Goal: Communication & Community: Answer question/provide support

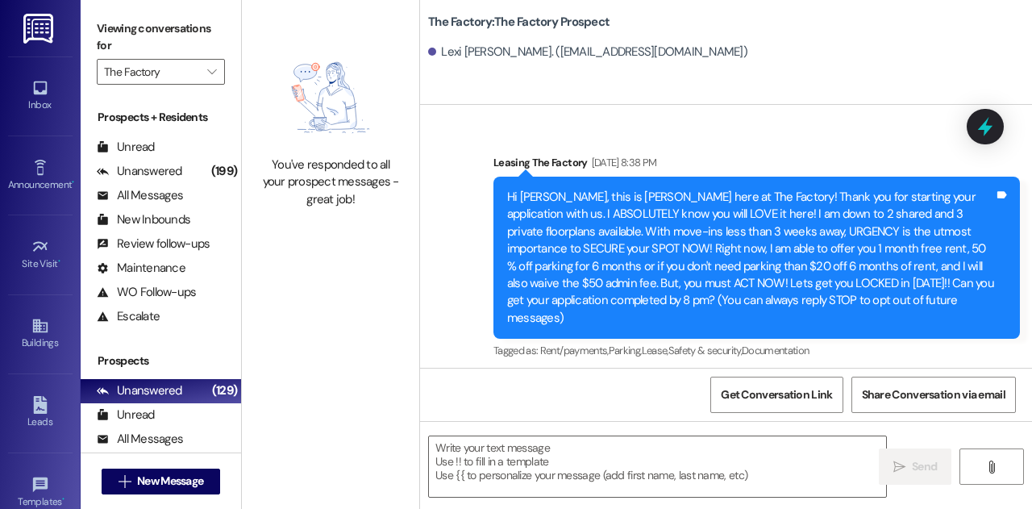
scroll to position [4847, 0]
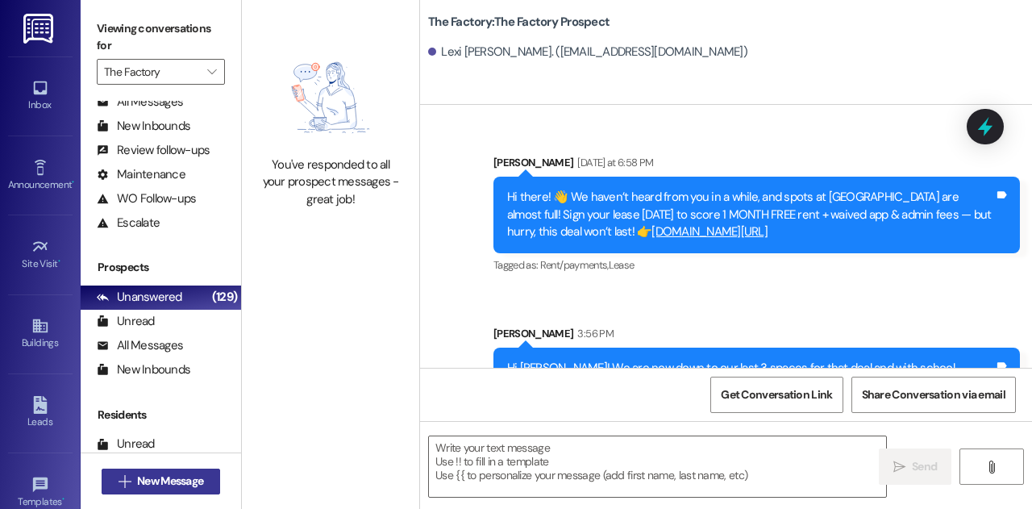
click at [176, 485] on span "New Message" at bounding box center [170, 481] width 66 height 17
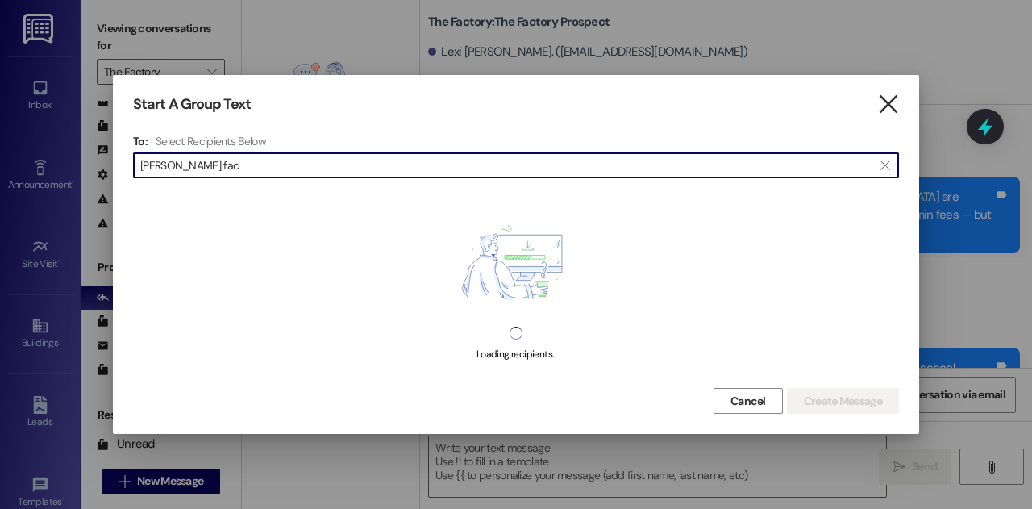
type input "[PERSON_NAME] fac"
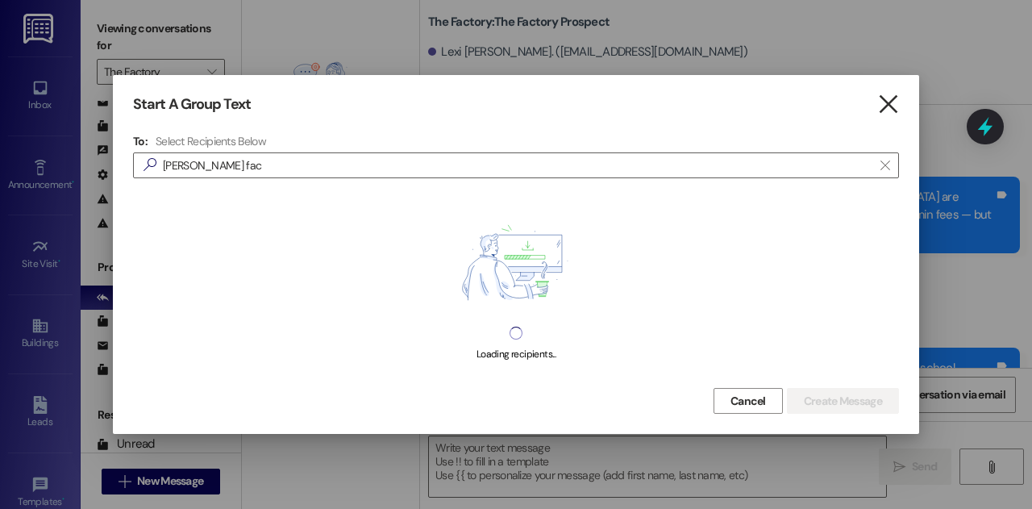
click at [892, 107] on icon "" at bounding box center [888, 104] width 22 height 17
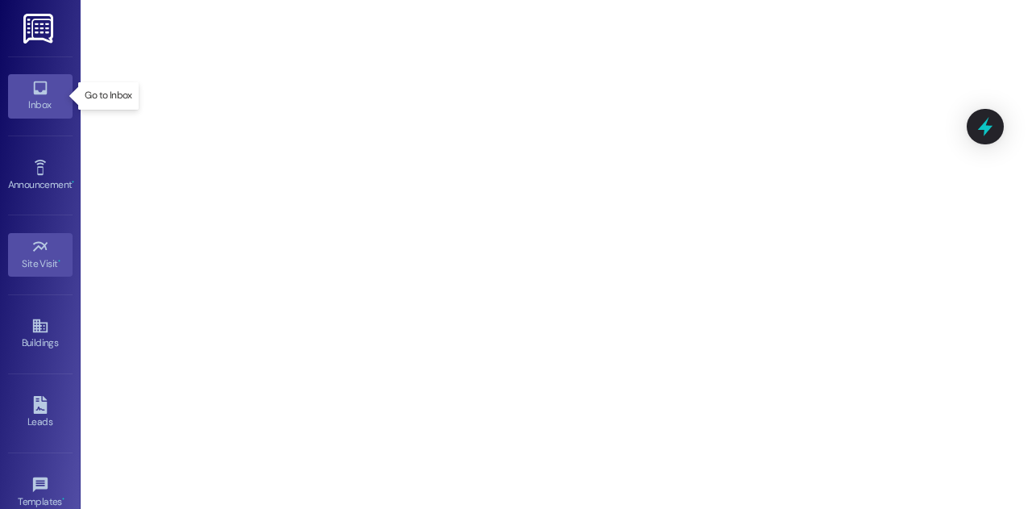
click at [44, 88] on icon at bounding box center [40, 88] width 14 height 14
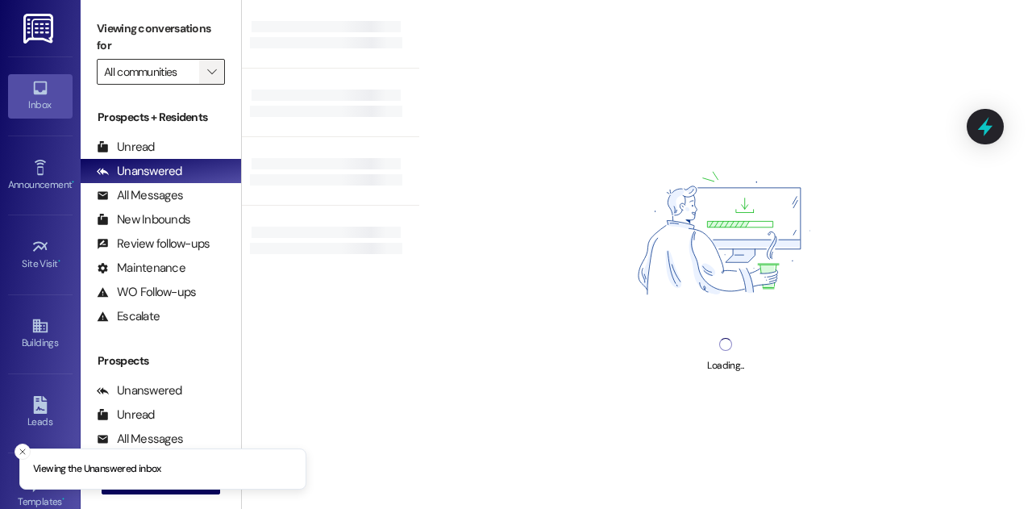
click at [212, 69] on icon "" at bounding box center [211, 71] width 9 height 13
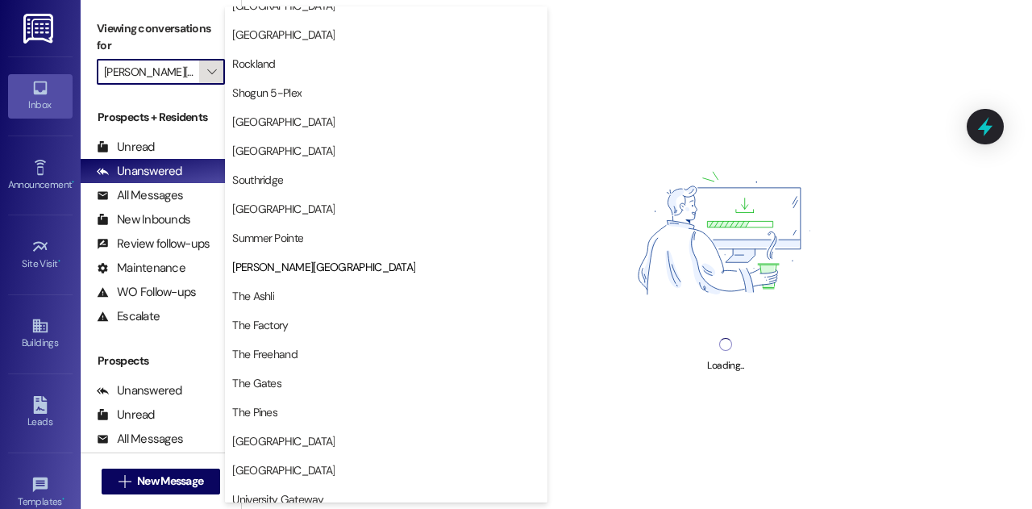
type input "The Ashli"
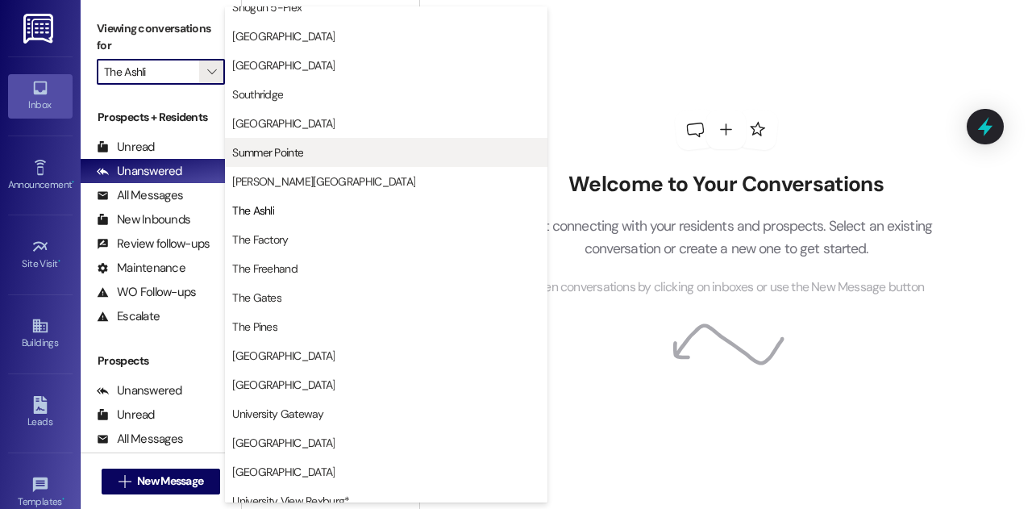
scroll to position [1790, 0]
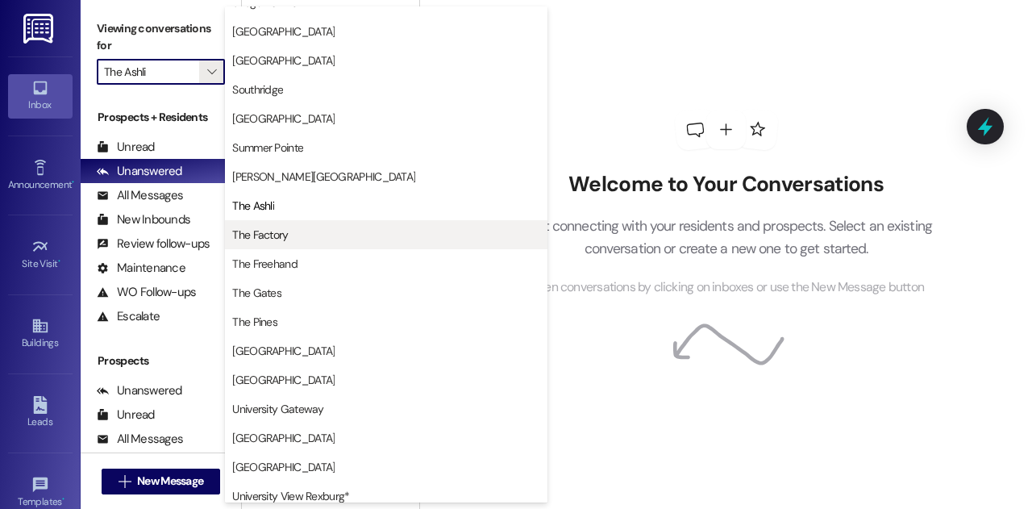
click at [300, 233] on span "The Factory" at bounding box center [386, 235] width 308 height 16
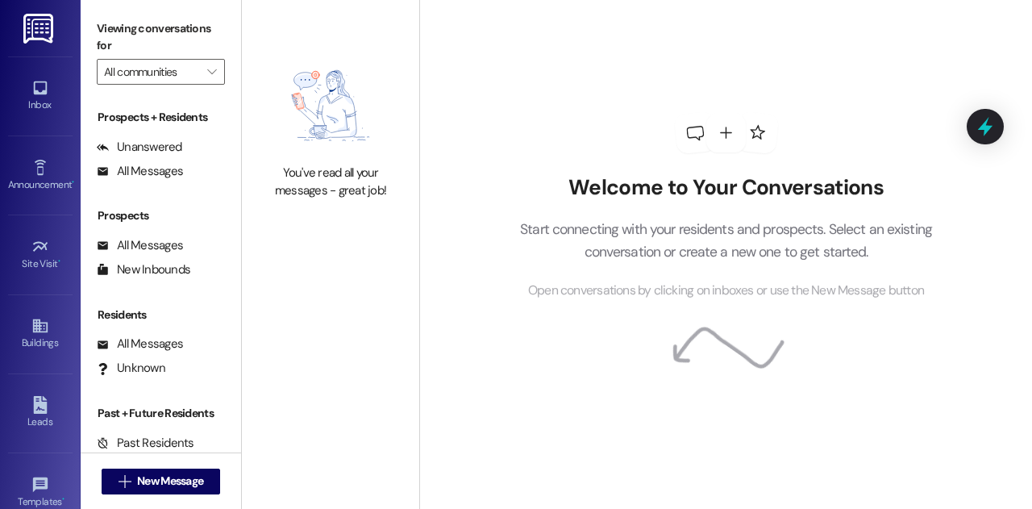
type input "The Factory"
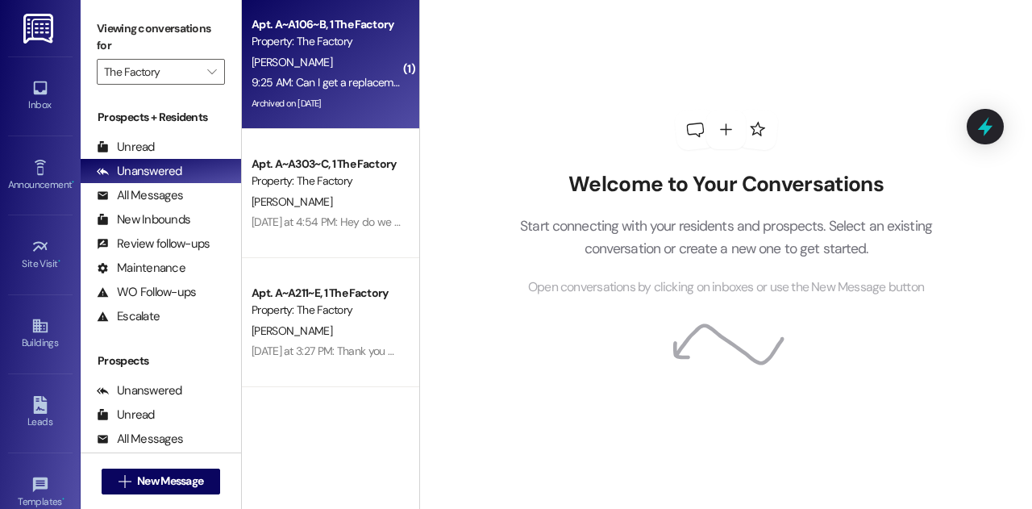
click at [371, 108] on div "Archived on 05/23/2025" at bounding box center [326, 104] width 152 height 20
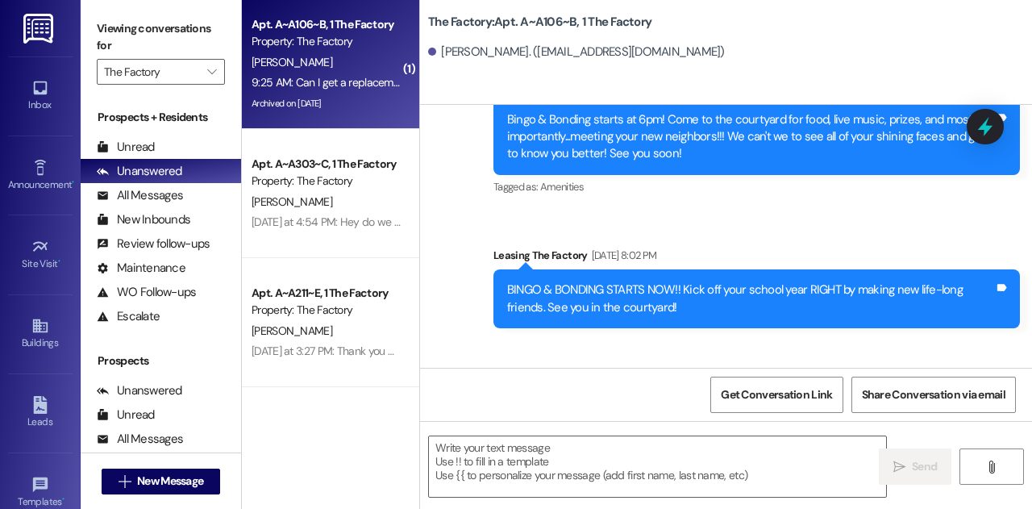
scroll to position [6105, 0]
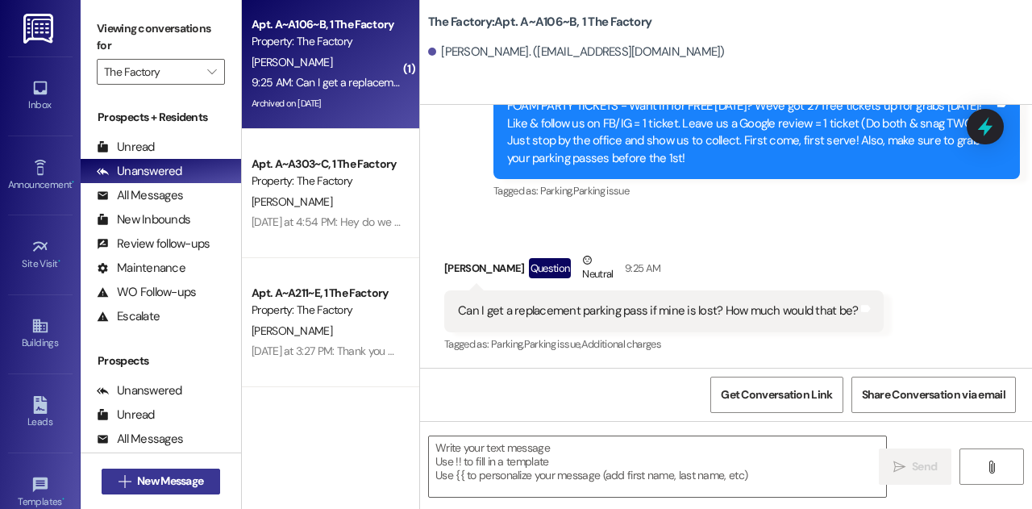
click at [184, 473] on span "New Message" at bounding box center [170, 481] width 66 height 17
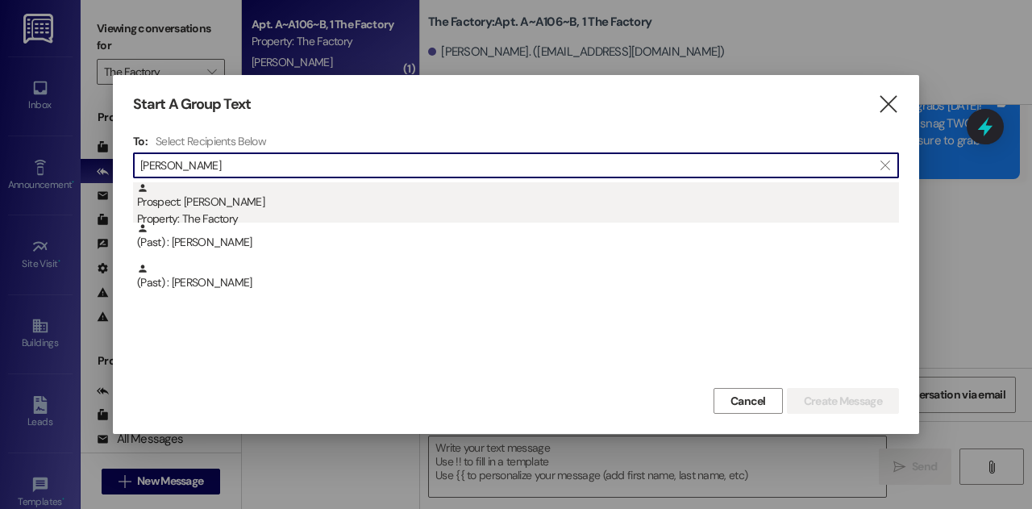
type input "cedeno"
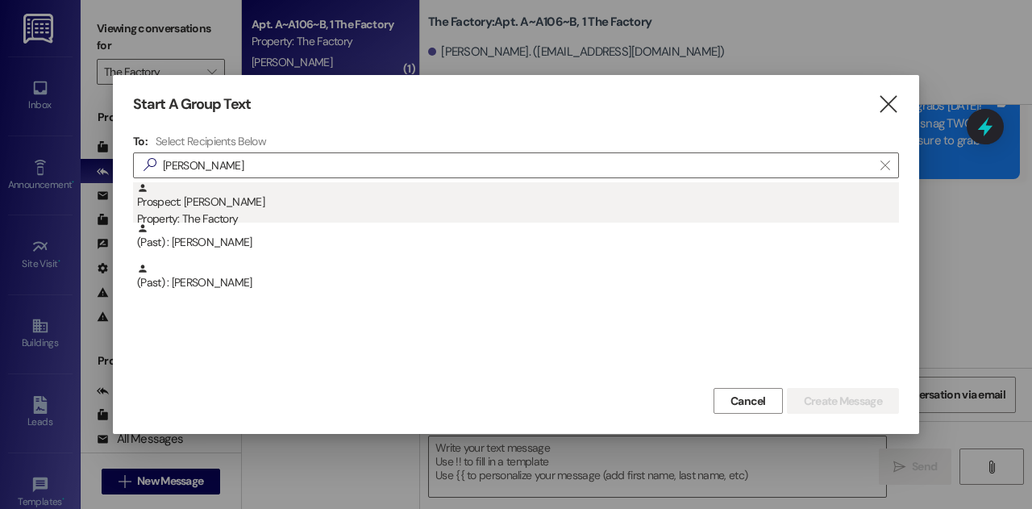
click at [306, 215] on div "Property: The Factory" at bounding box center [518, 218] width 762 height 17
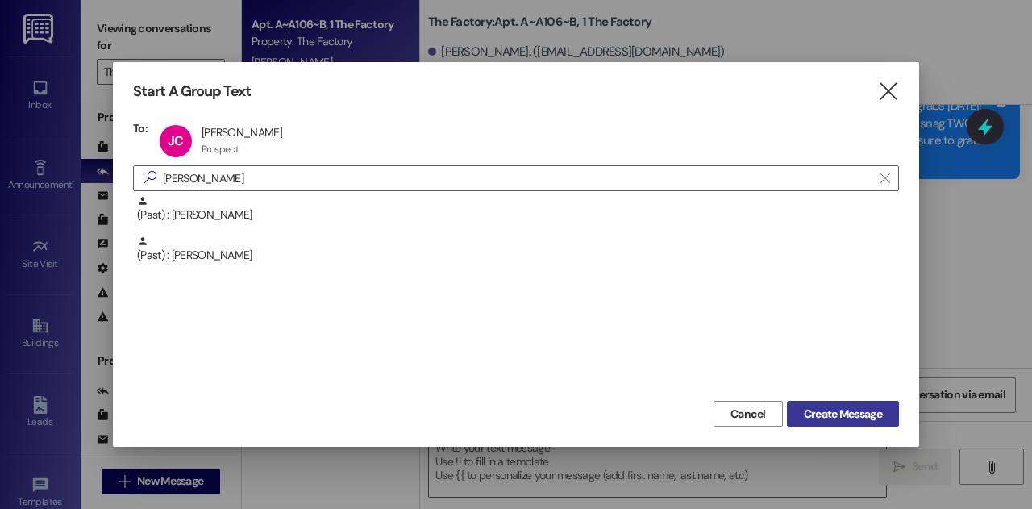
click at [840, 402] on button "Create Message" at bounding box center [843, 414] width 112 height 26
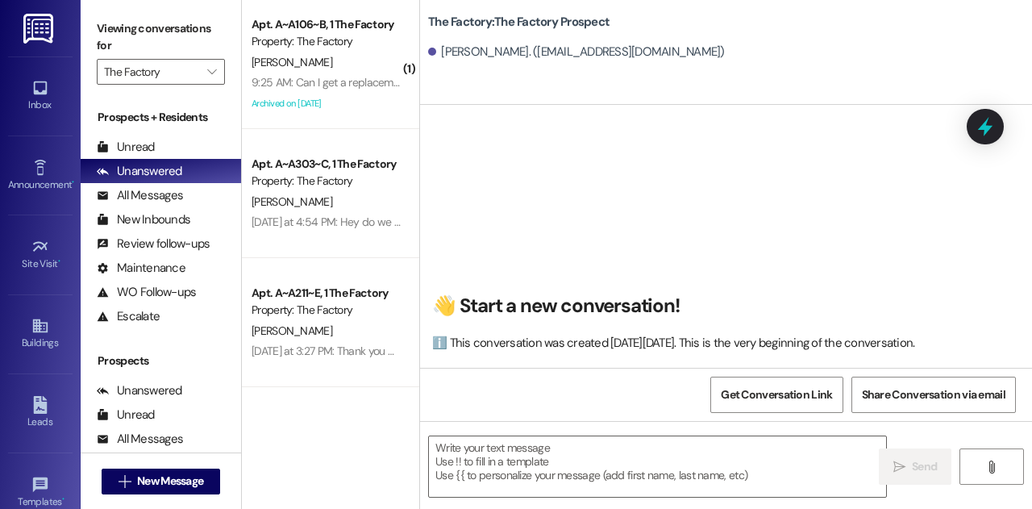
scroll to position [1, 0]
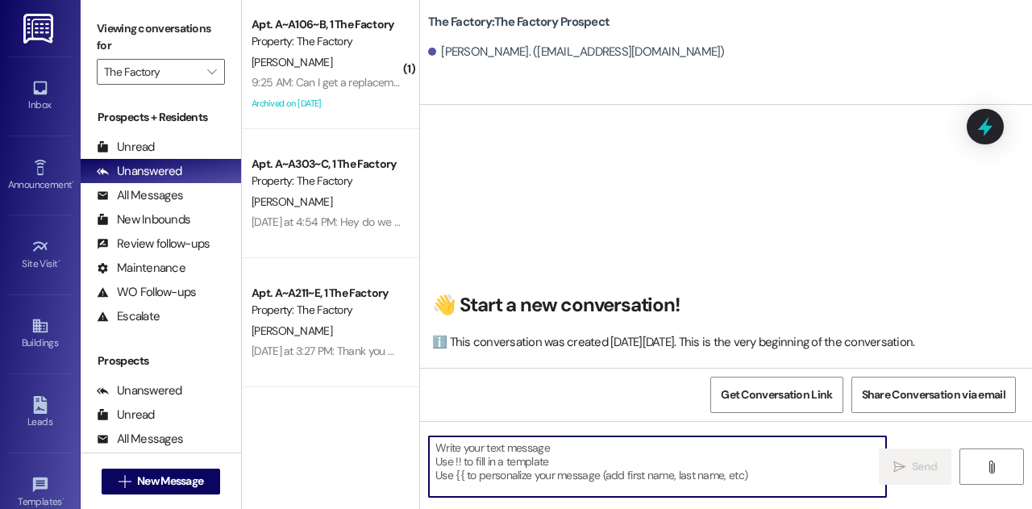
click at [558, 477] on textarea at bounding box center [657, 466] width 457 height 60
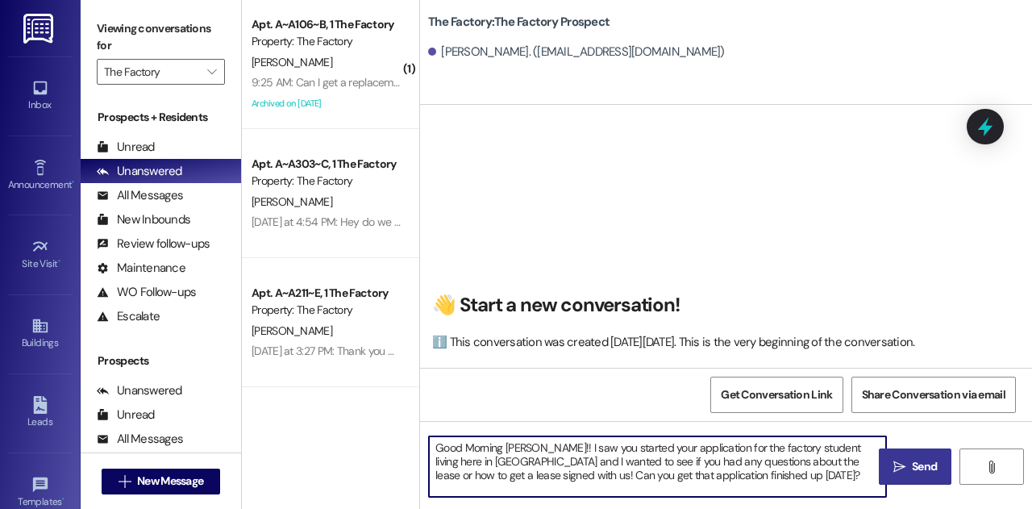
type textarea "Good Morning Jordan!! I saw you started your application for the factory studen…"
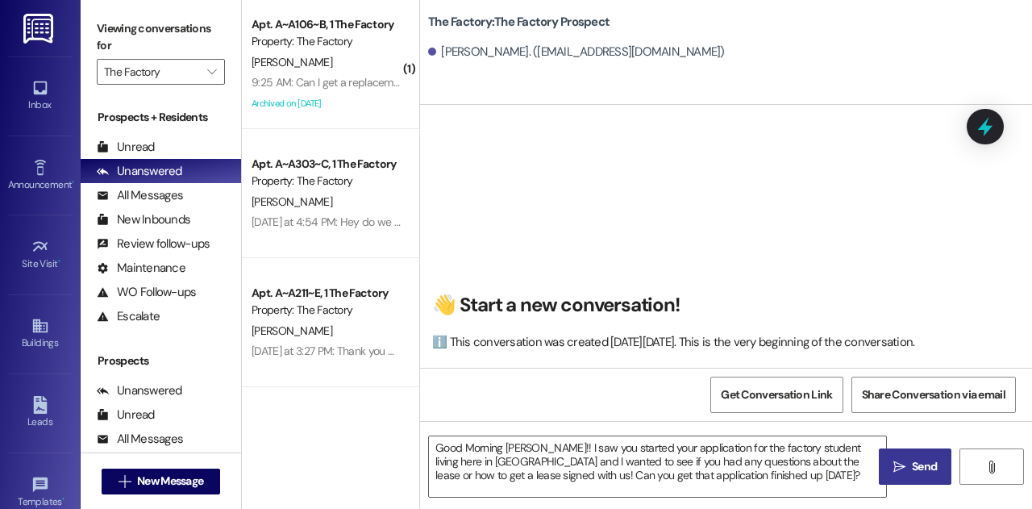
click at [937, 470] on span "Send" at bounding box center [924, 466] width 25 height 17
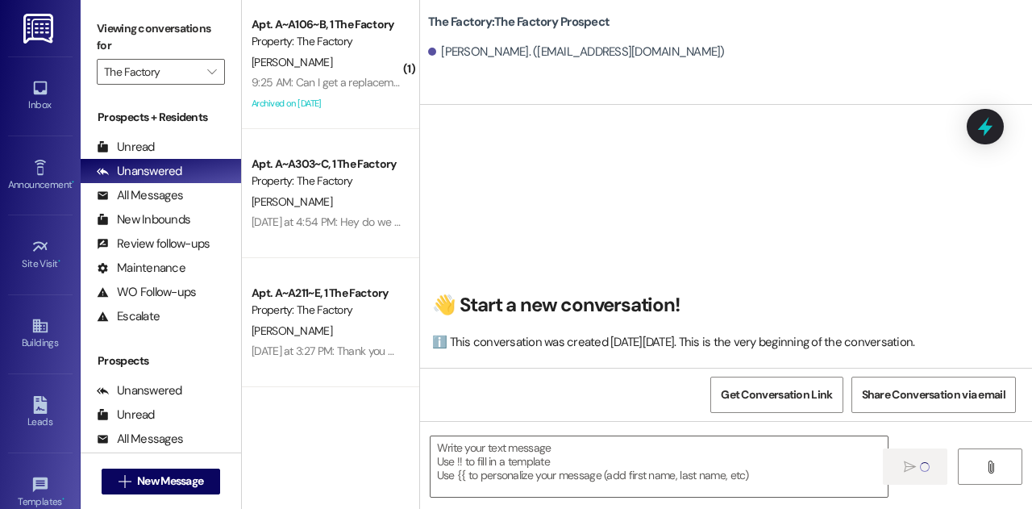
scroll to position [0, 0]
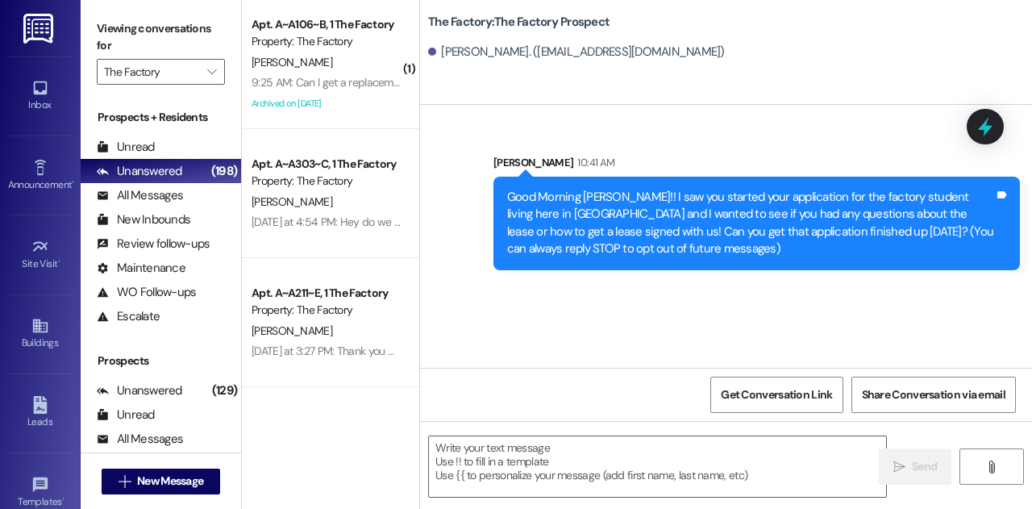
click at [586, 234] on div "Good Morning Jordan!! I saw you started your application for the factory studen…" at bounding box center [750, 223] width 487 height 69
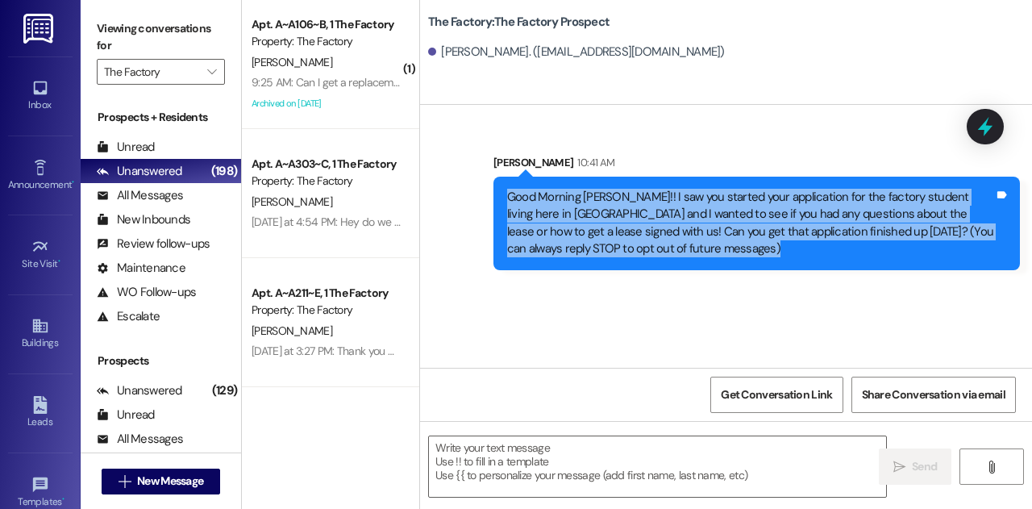
click at [586, 234] on div "Good Morning Jordan!! I saw you started your application for the factory studen…" at bounding box center [750, 223] width 487 height 69
copy div "Good Morning Jordan!! I saw you started your application for the factory studen…"
click at [199, 475] on span "New Message" at bounding box center [170, 481] width 66 height 17
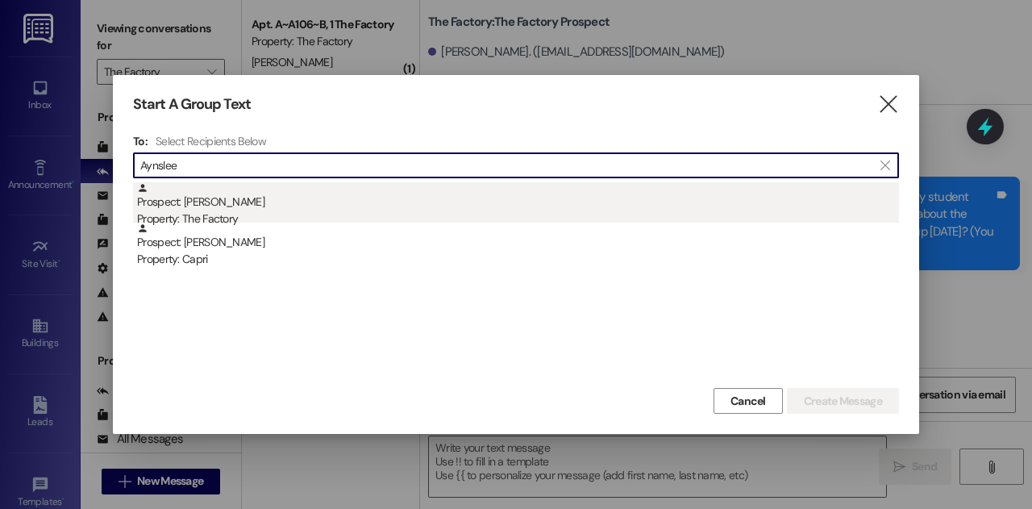
type input "Aynslee"
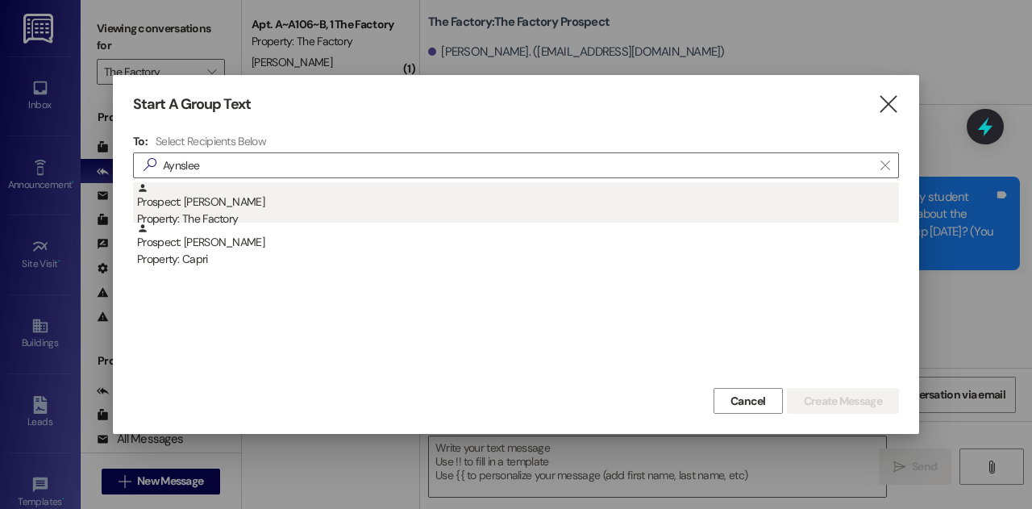
click at [252, 218] on div "Property: The Factory" at bounding box center [518, 218] width 762 height 17
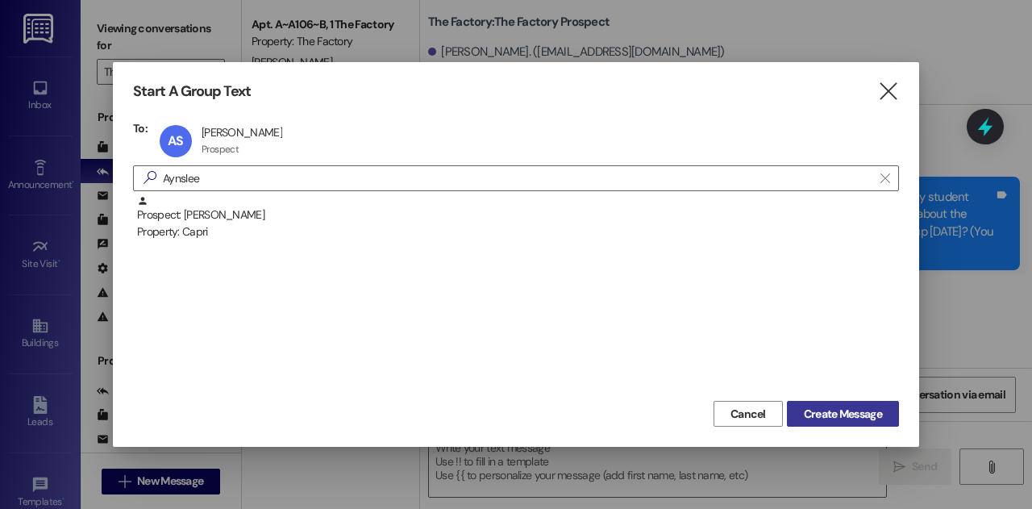
click at [815, 411] on span "Create Message" at bounding box center [843, 414] width 78 height 17
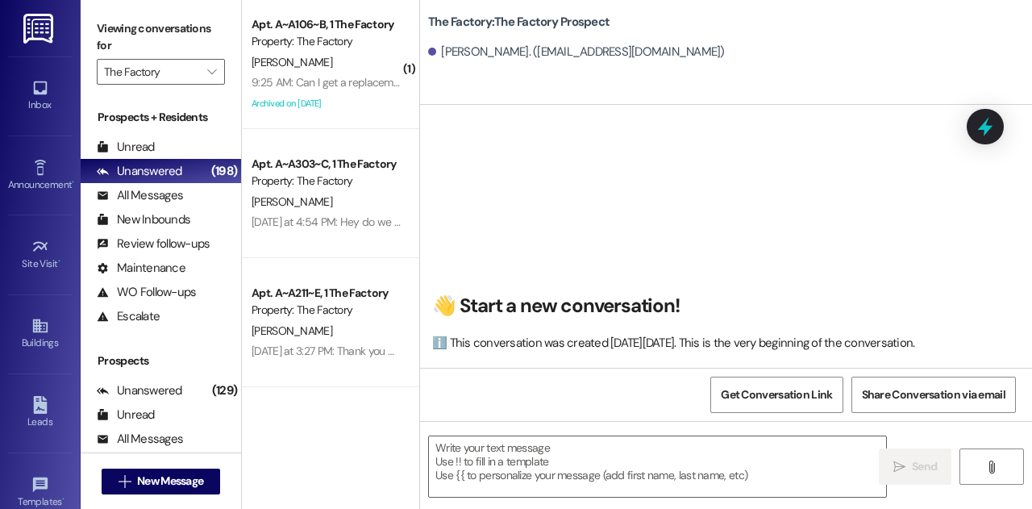
scroll to position [1, 0]
click at [598, 456] on textarea at bounding box center [657, 466] width 457 height 60
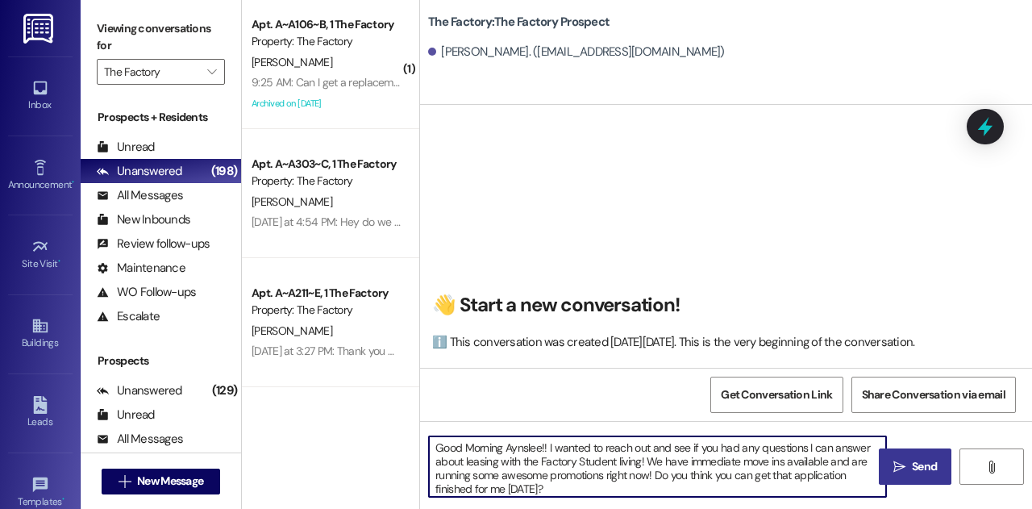
type textarea "Good Morning Aynslee!! I wanted to reach out and see if you had any questions I…"
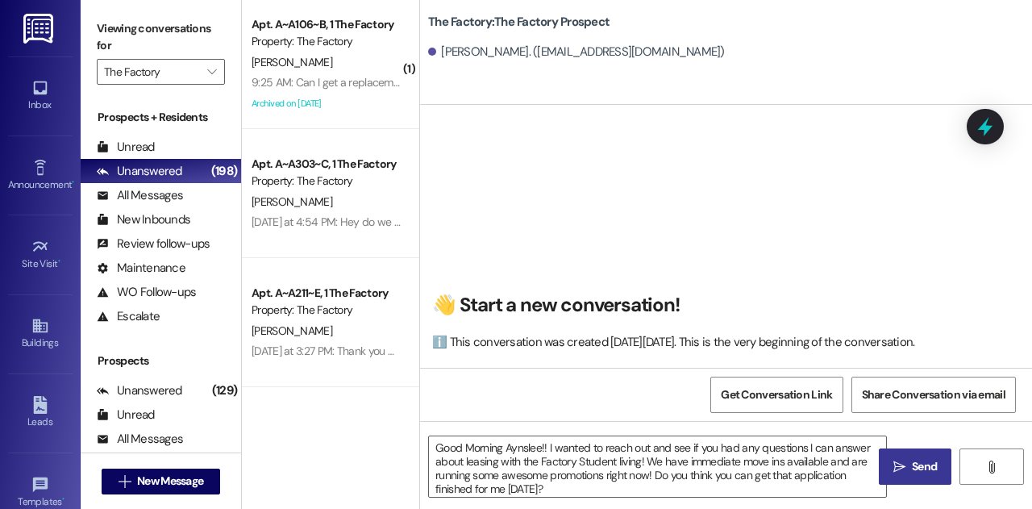
click at [921, 477] on button " Send" at bounding box center [915, 466] width 73 height 36
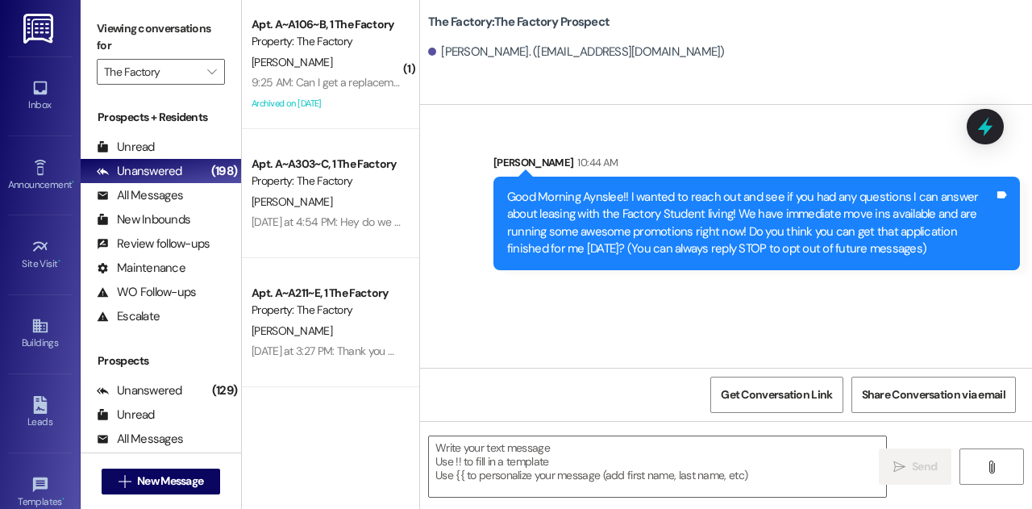
scroll to position [0, 0]
click at [755, 251] on div "Good Morning Aynslee!! I wanted to reach out and see if you had any questions I…" at bounding box center [750, 223] width 487 height 69
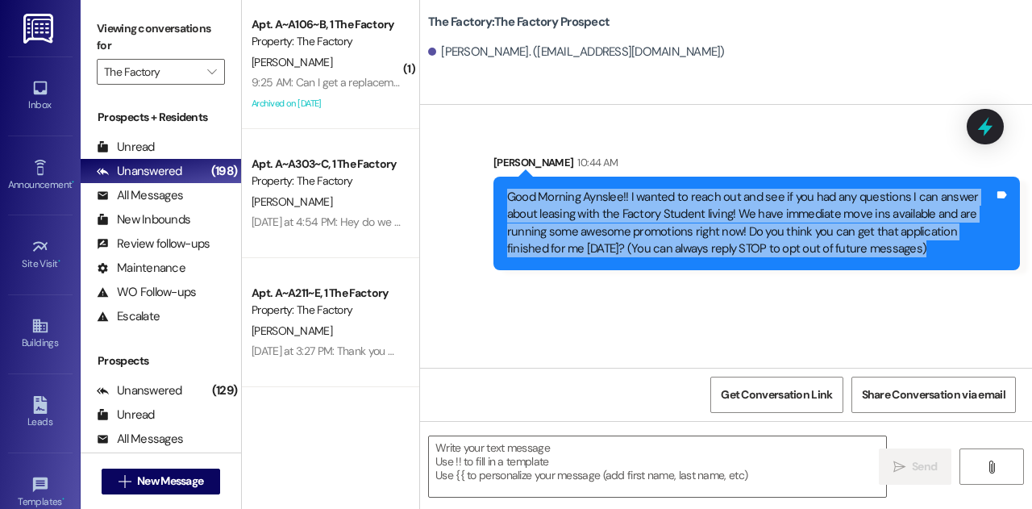
click at [755, 251] on div "Good Morning Aynslee!! I wanted to reach out and see if you had any questions I…" at bounding box center [750, 223] width 487 height 69
copy div "Good Morning Aynslee!! I wanted to reach out and see if you had any questions I…"
click at [119, 475] on icon "" at bounding box center [125, 481] width 12 height 13
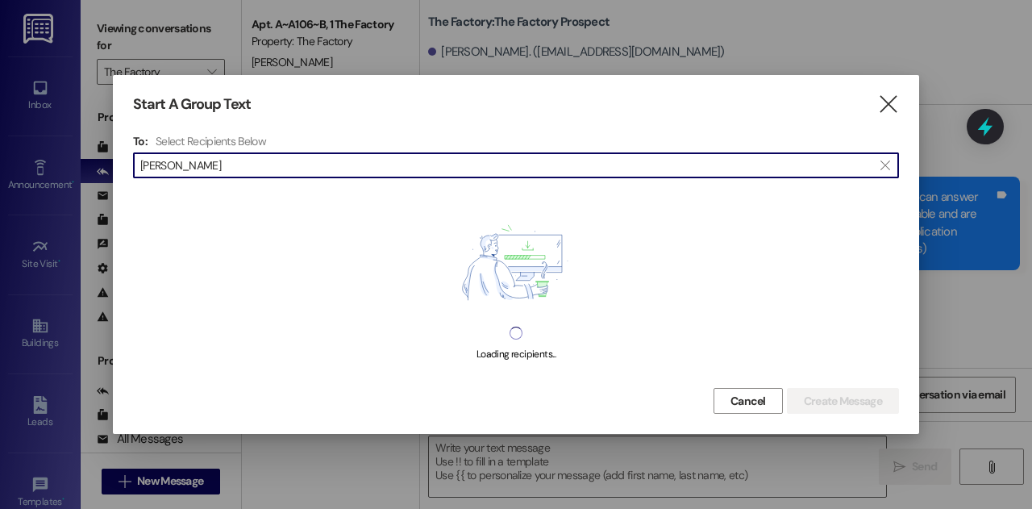
click at [173, 161] on input "GudMundsen" at bounding box center [506, 165] width 732 height 23
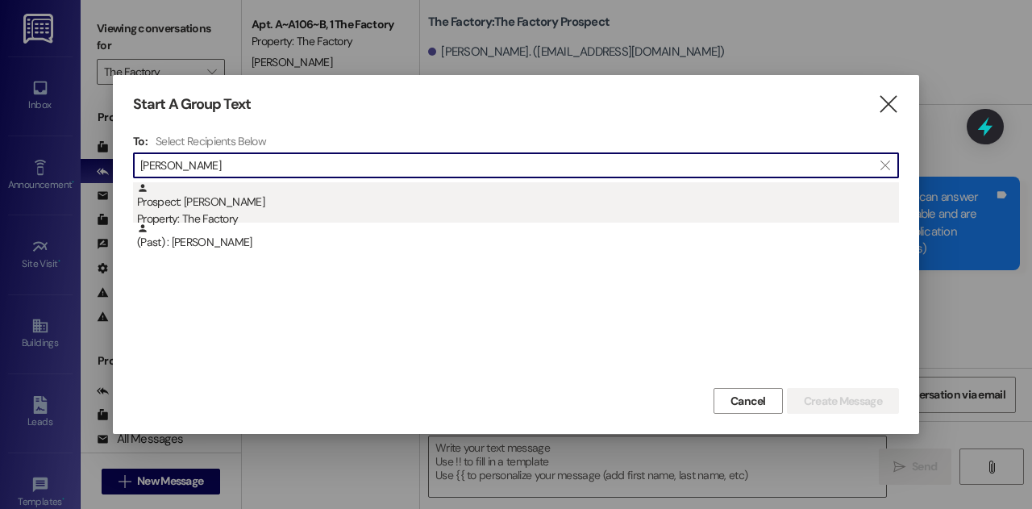
type input "Gudmundsen"
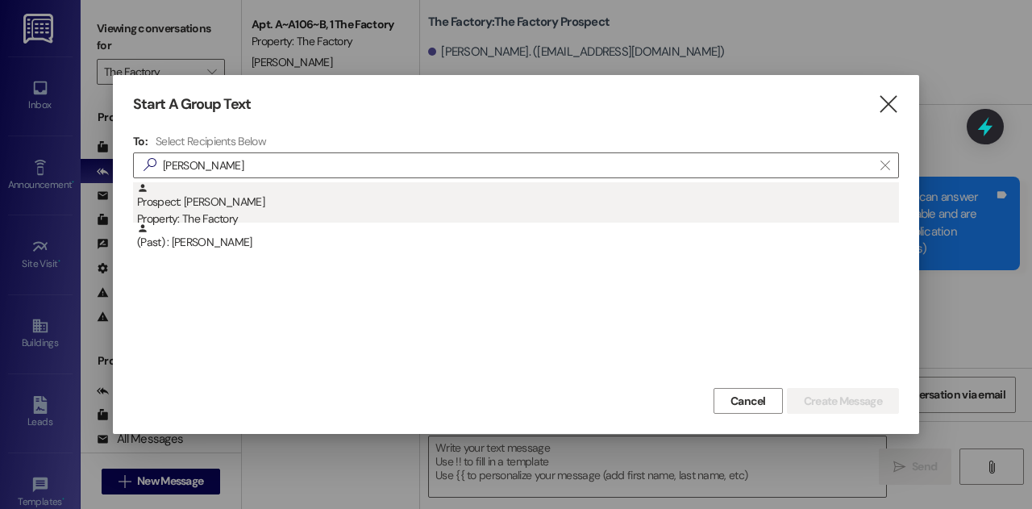
click at [246, 213] on div "Property: The Factory" at bounding box center [518, 218] width 762 height 17
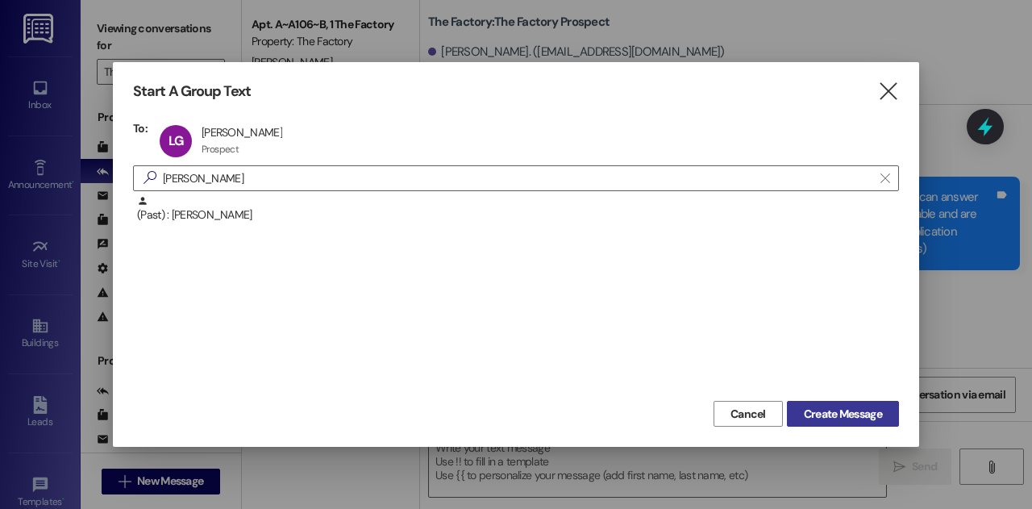
click at [822, 415] on span "Create Message" at bounding box center [843, 414] width 78 height 17
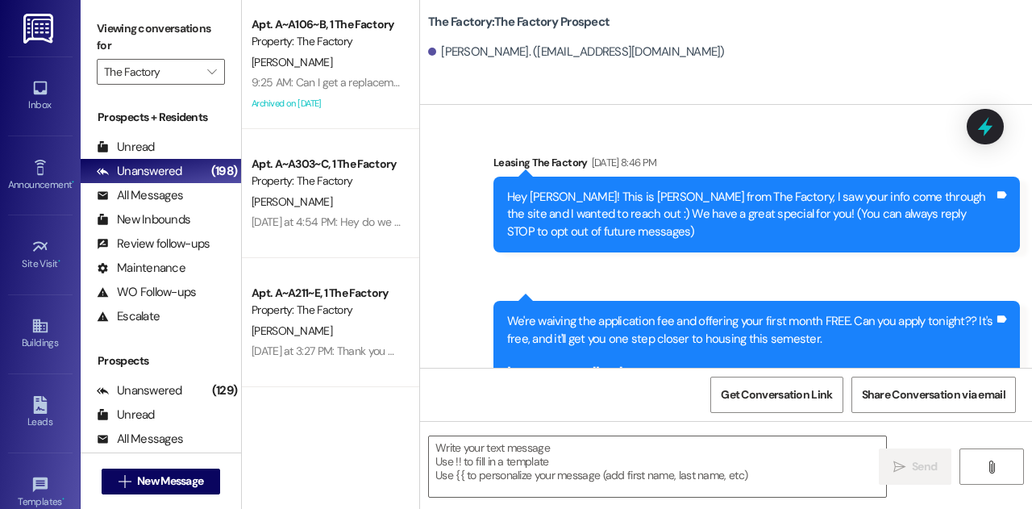
scroll to position [216, 0]
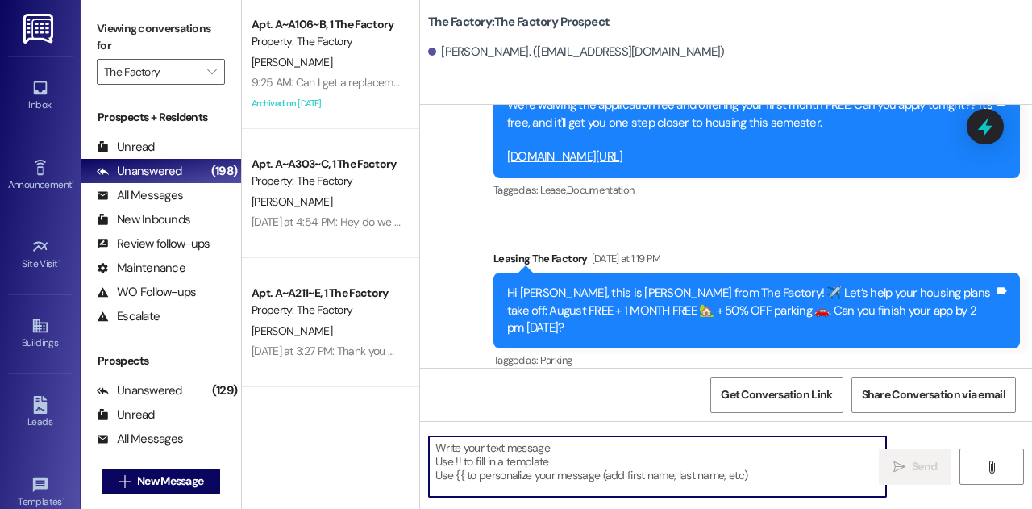
click at [570, 456] on textarea at bounding box center [657, 466] width 457 height 60
click at [505, 467] on textarea at bounding box center [657, 466] width 457 height 60
paste textarea "Hey Lizzy! 🚨 The Factory is down to the last 4–5 spots! One month FREE + no fee…"
type textarea "Hey Lizzy! 🚨 The Factory is down to the last 4–5 spots! One month FREE + no fee…"
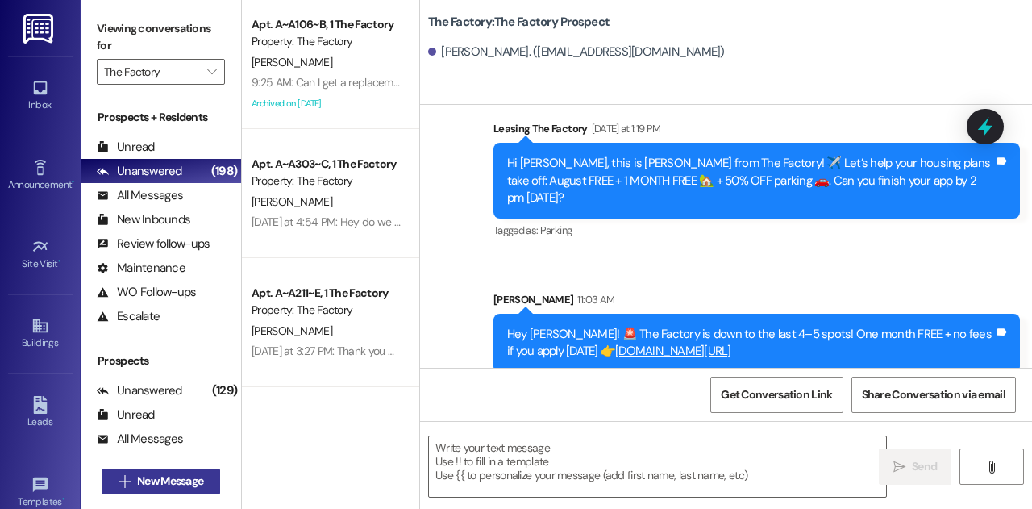
click at [181, 478] on span "New Message" at bounding box center [170, 481] width 66 height 17
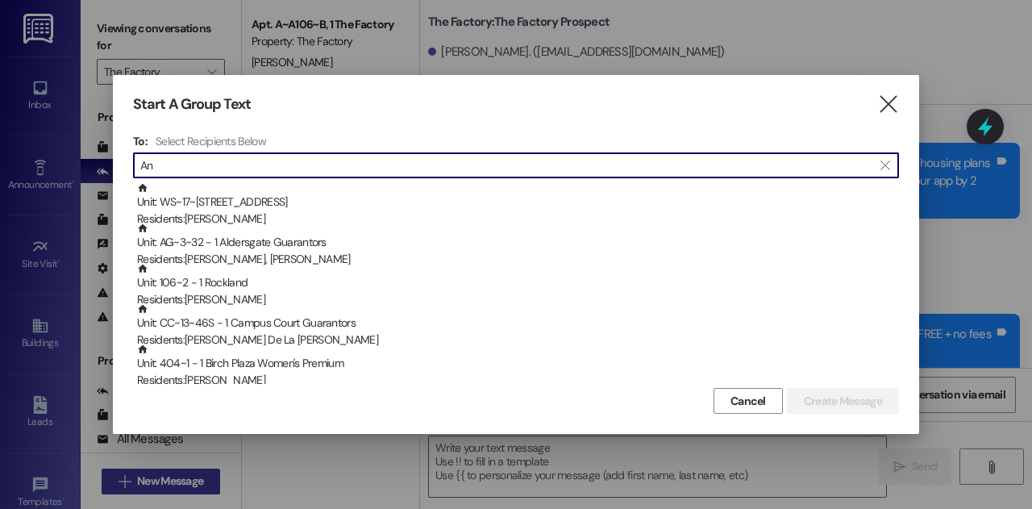
type input "A"
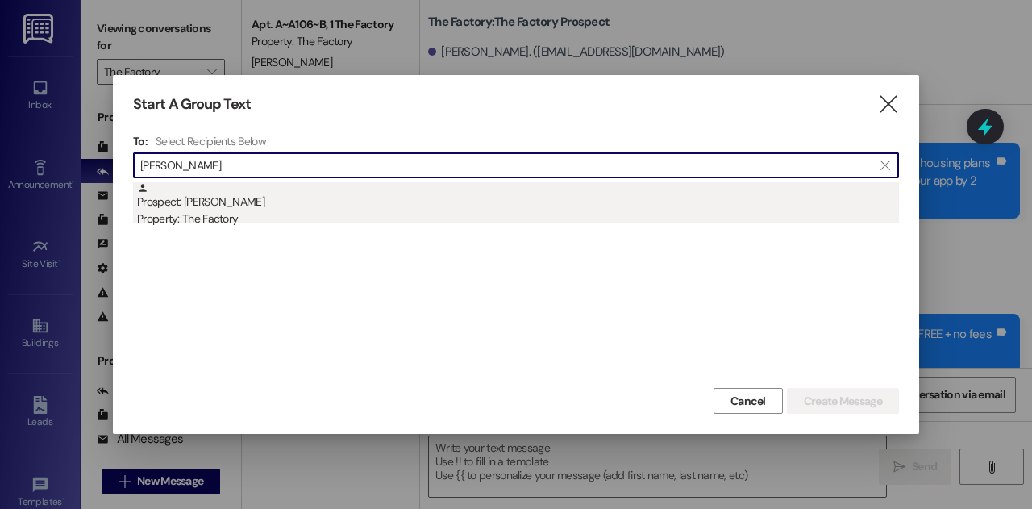
type input "Nathaniel Crane"
click at [273, 216] on div "Property: The Factory" at bounding box center [518, 218] width 762 height 17
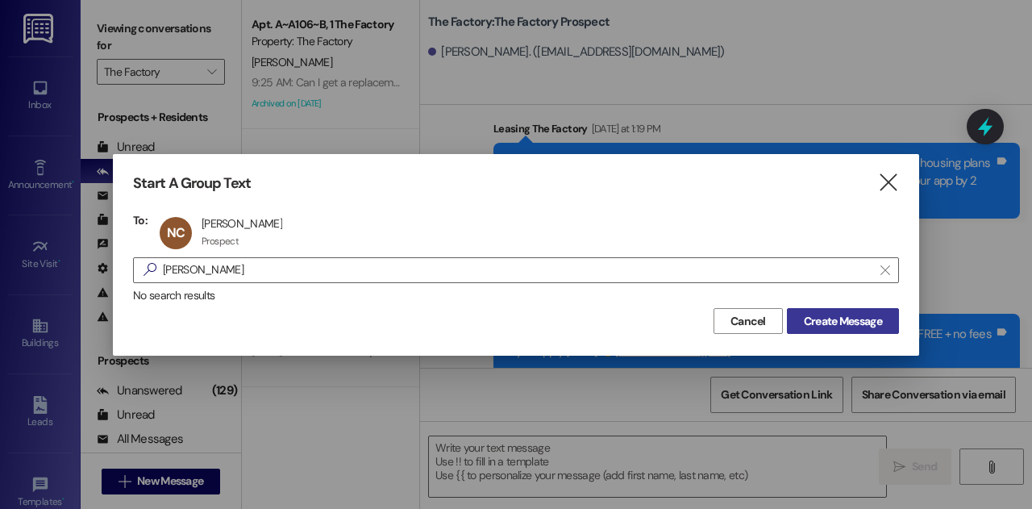
click at [842, 317] on span "Create Message" at bounding box center [843, 321] width 78 height 17
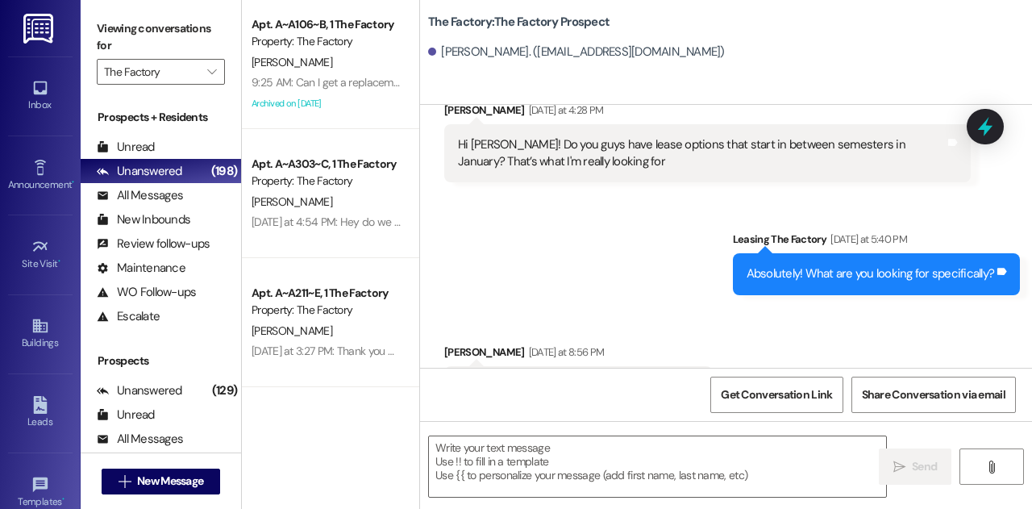
scroll to position [1021, 0]
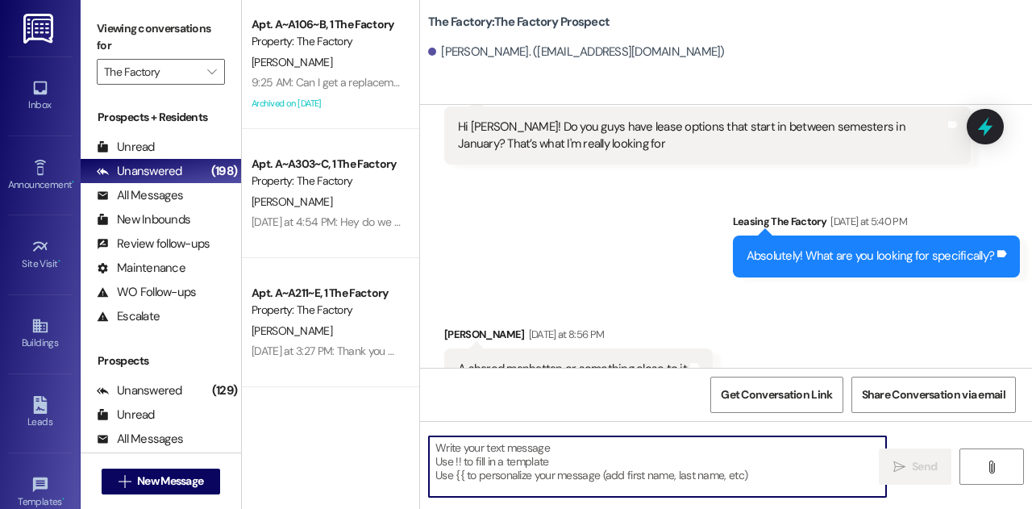
click at [630, 464] on textarea at bounding box center [657, 466] width 457 height 60
paste textarea "Hey Nathaniel! School’s started & we’re almost full! Only a handful of spots le…"
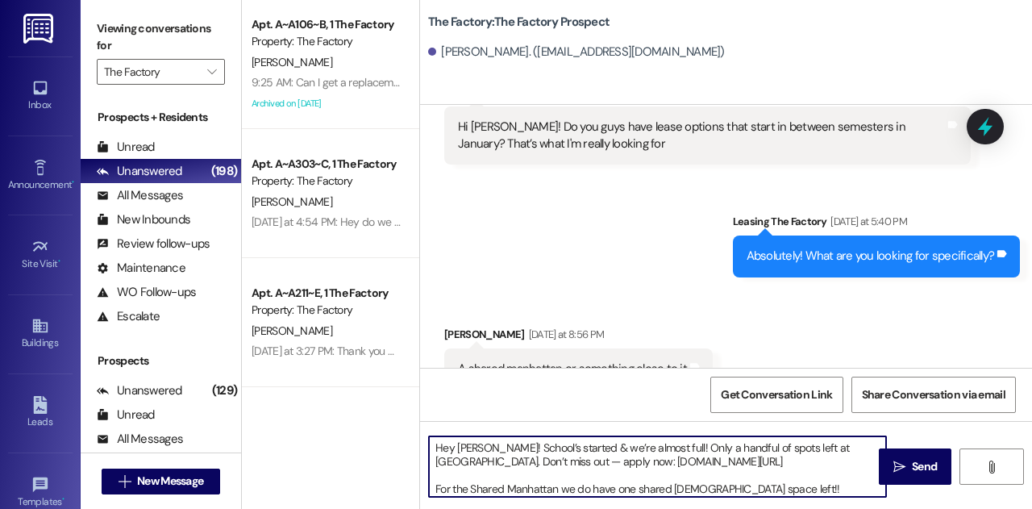
type textarea "Hey Nathaniel! School’s started & we’re almost full! Only a handful of spots le…"
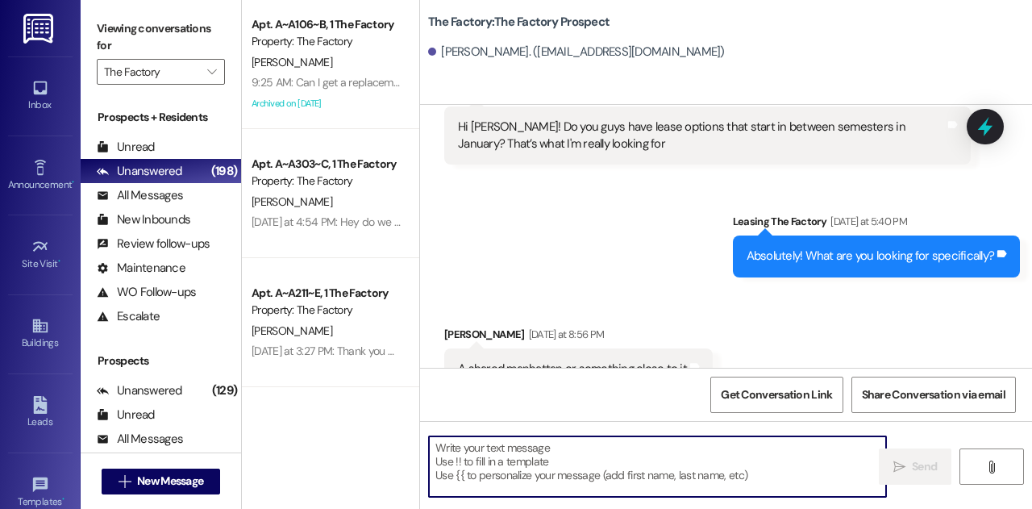
scroll to position [1020, 0]
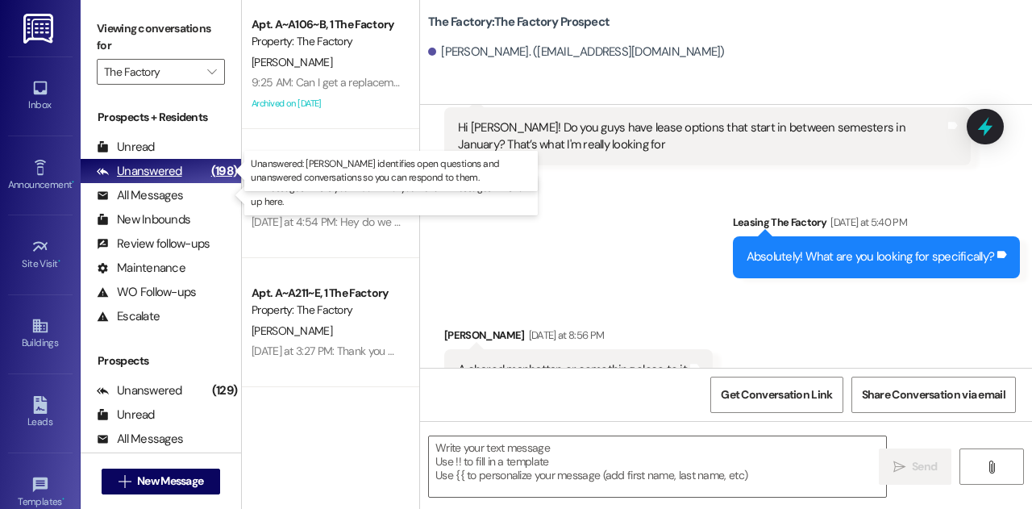
click at [164, 167] on div "Unanswered" at bounding box center [139, 171] width 85 height 17
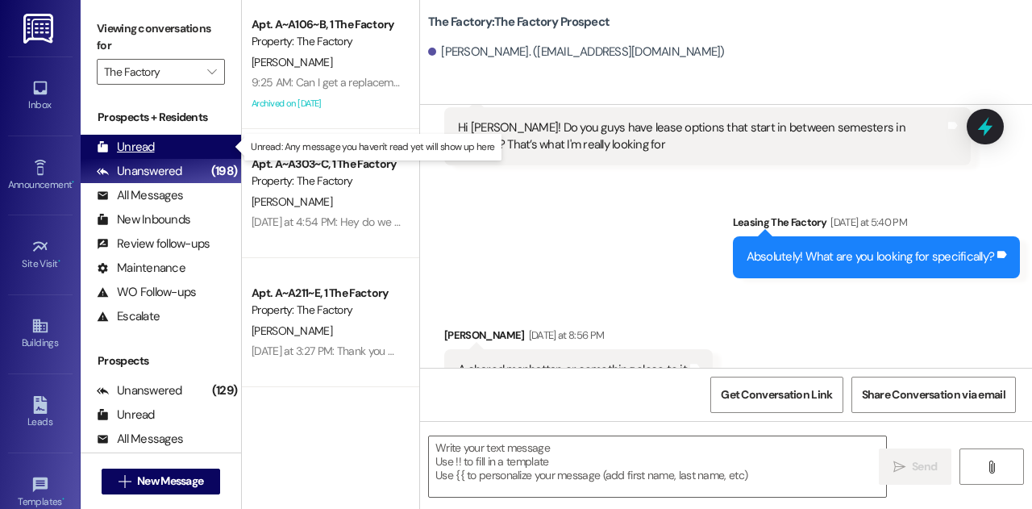
click at [155, 145] on div "Unread (0)" at bounding box center [161, 147] width 160 height 24
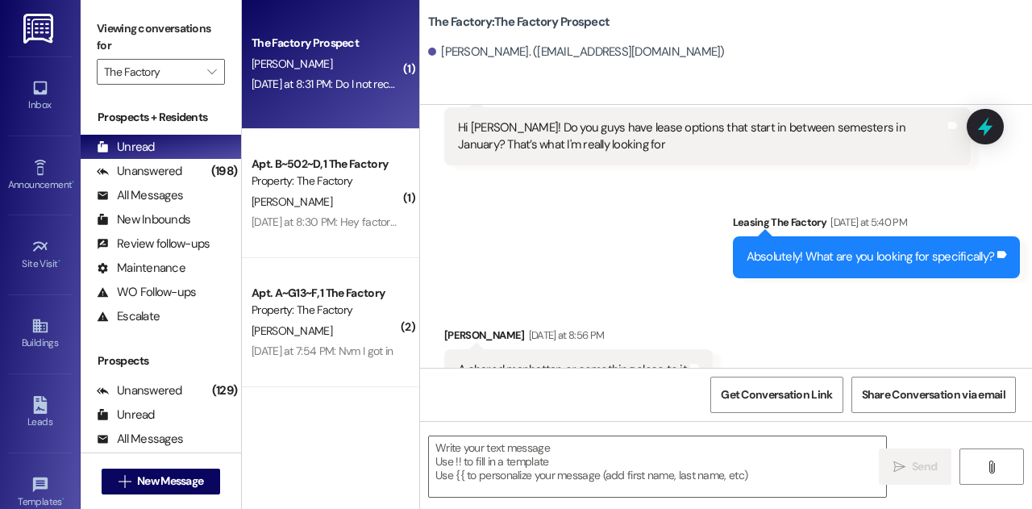
click at [305, 101] on div "The Factory Prospect M. Foster Yesterday at 8:31 PM: Do I not receive that mont…" at bounding box center [330, 64] width 177 height 129
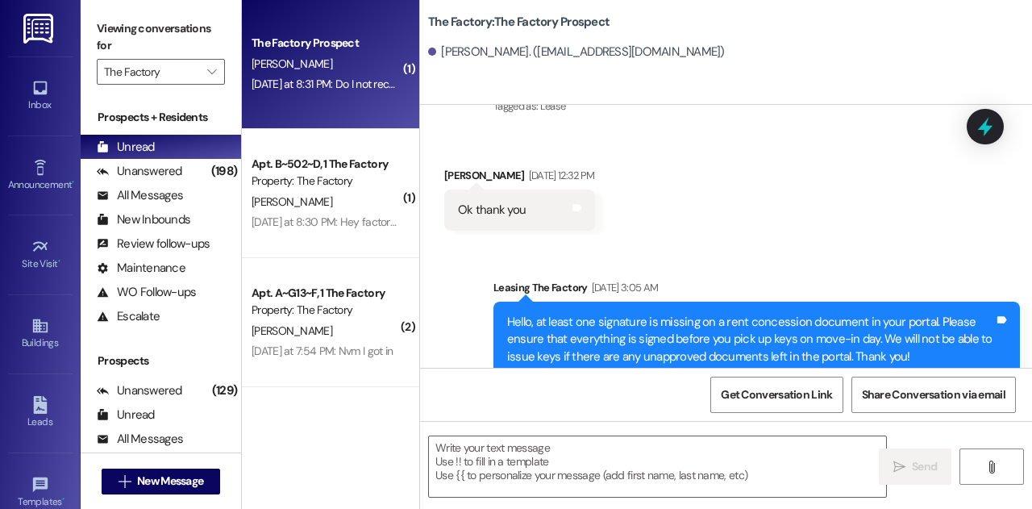
scroll to position [5779, 0]
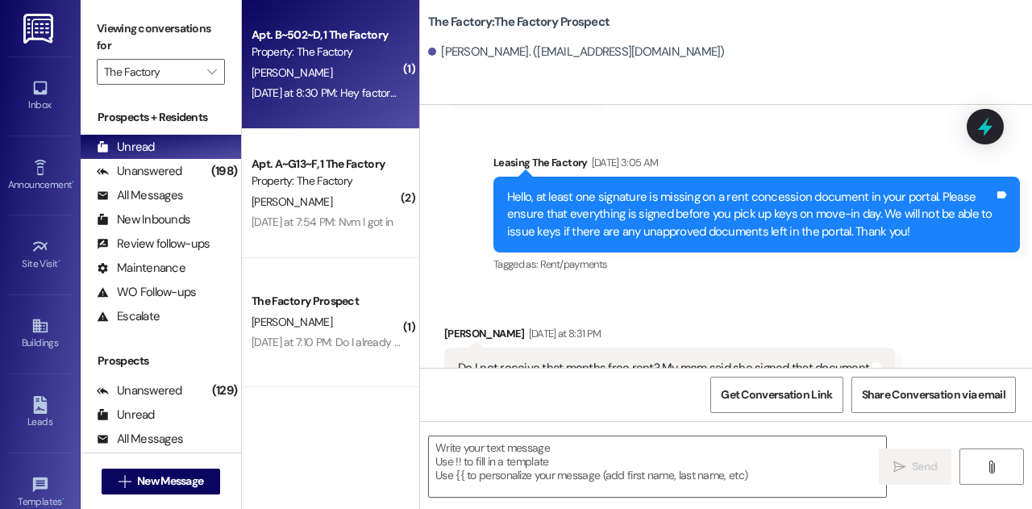
click at [315, 100] on div "Yesterday at 8:30 PM: Hey factory team. When I signed a lease, one of the days …" at bounding box center [791, 92] width 1079 height 15
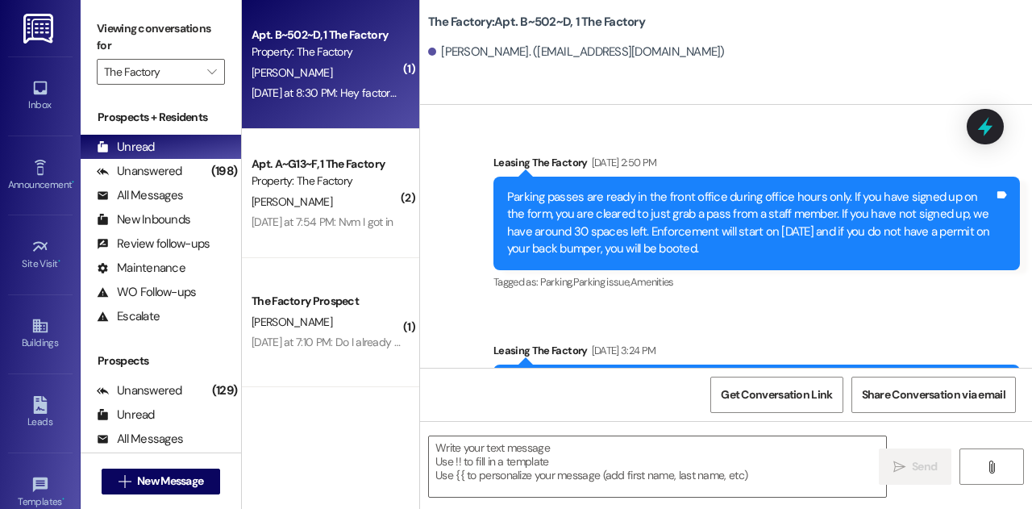
scroll to position [7688, 0]
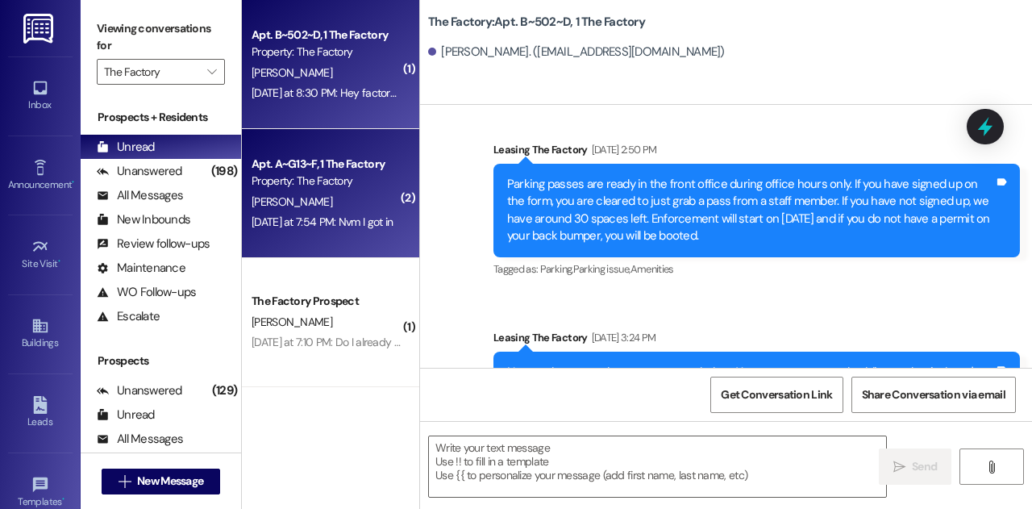
click at [297, 183] on div "Property: The Factory" at bounding box center [326, 181] width 149 height 17
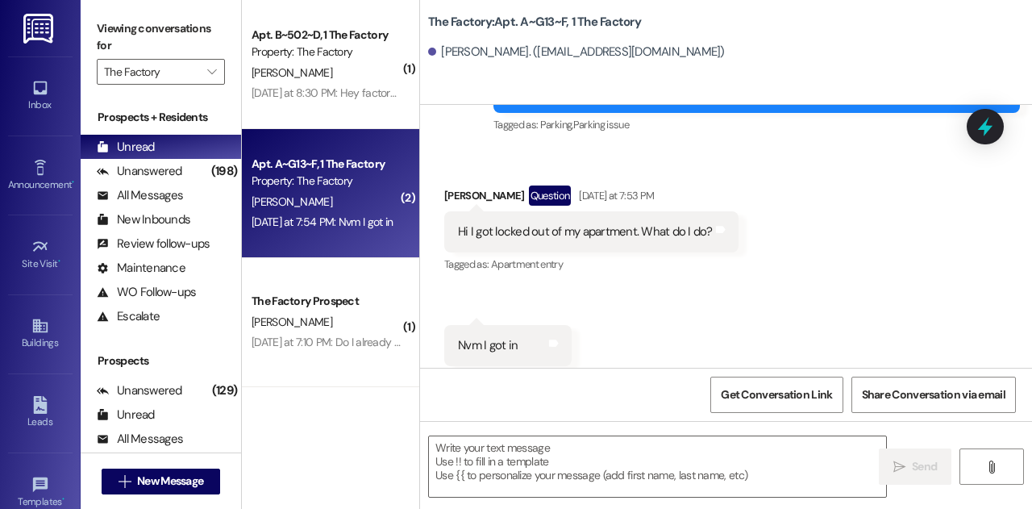
scroll to position [7687, 0]
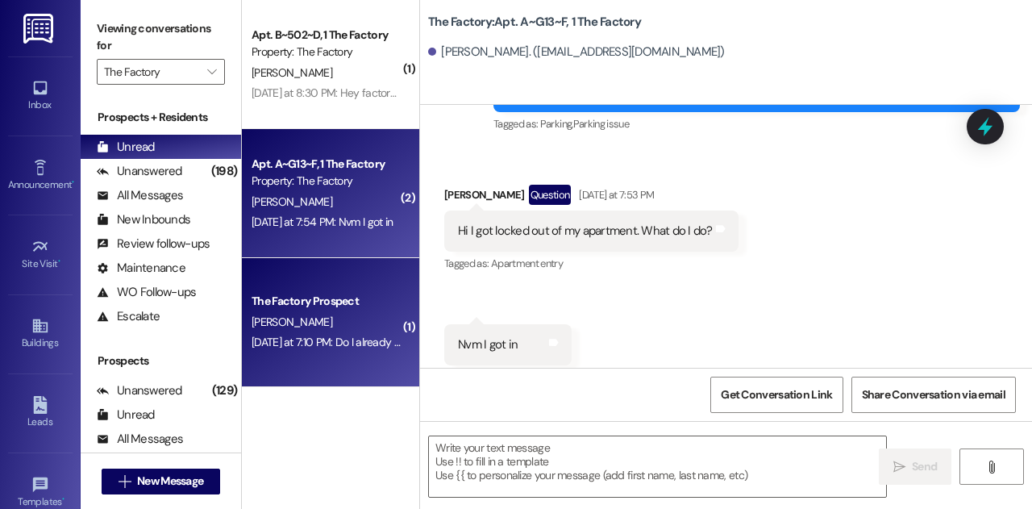
click at [323, 321] on div "D. Moulton" at bounding box center [326, 322] width 152 height 20
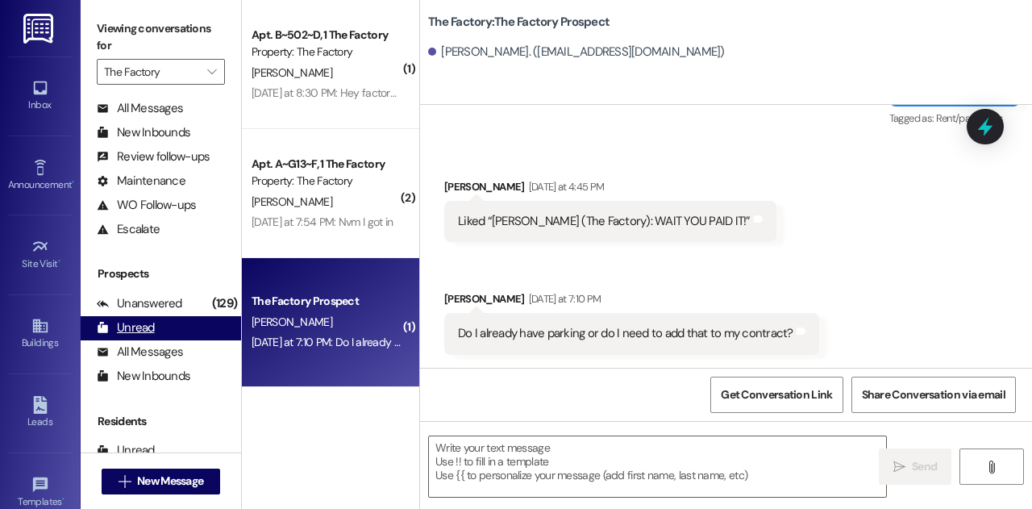
scroll to position [90, 0]
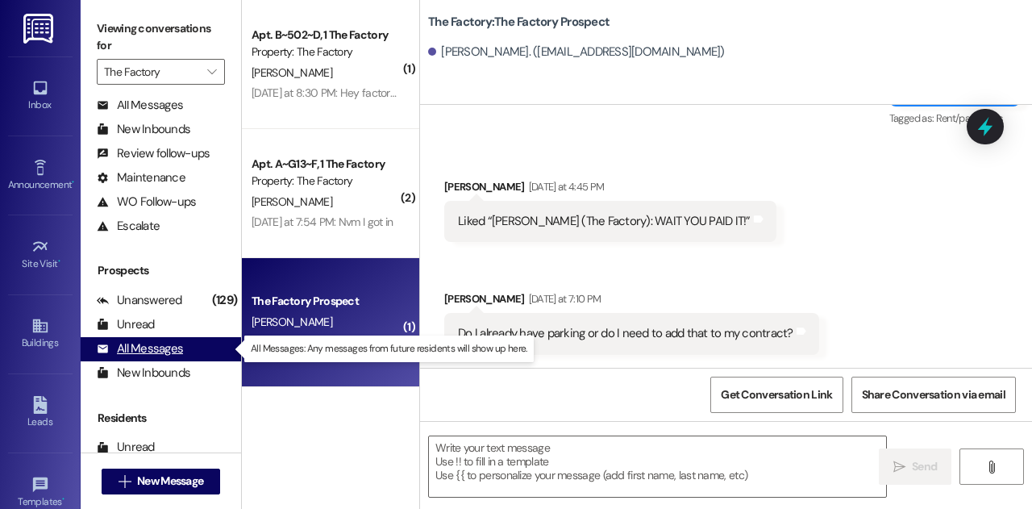
click at [150, 351] on div "All Messages" at bounding box center [140, 348] width 86 height 17
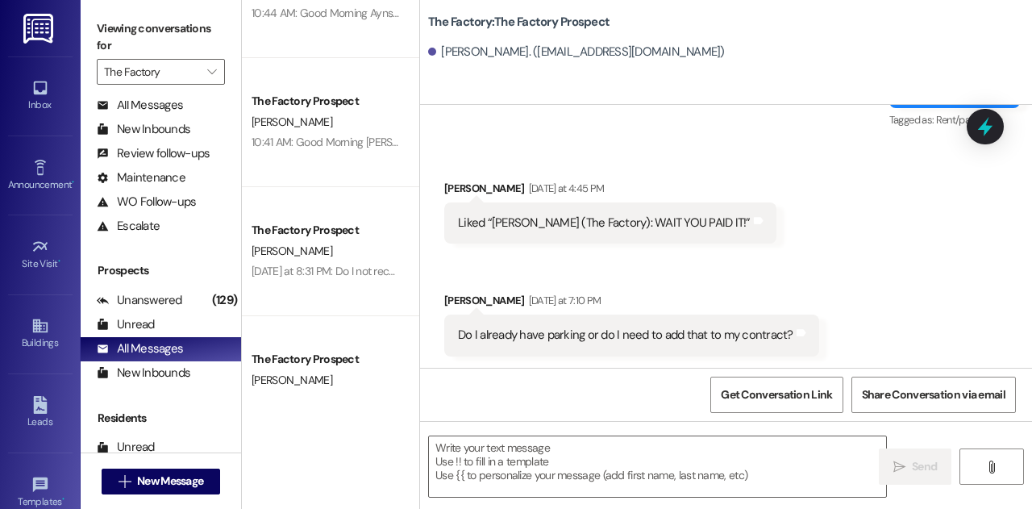
scroll to position [330, 0]
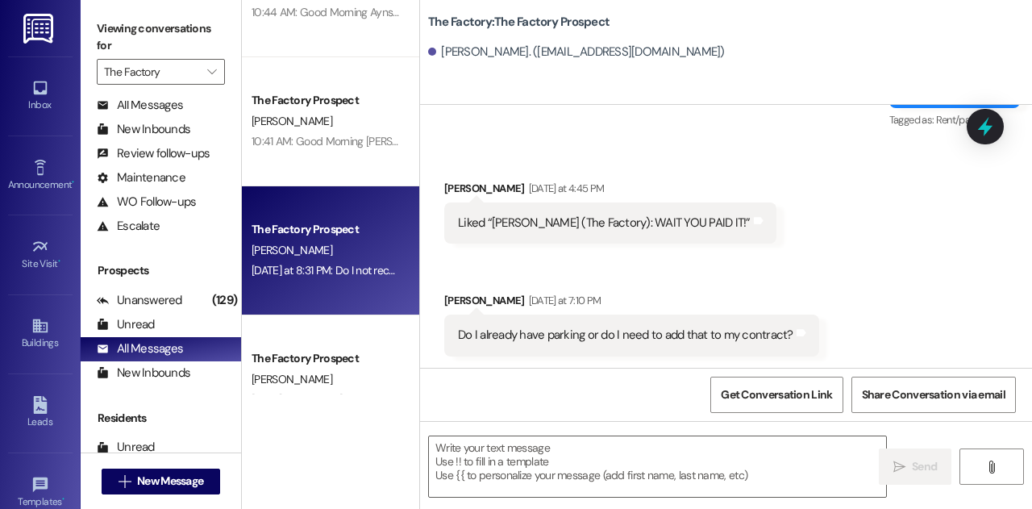
click at [356, 249] on div "M. Foster" at bounding box center [326, 250] width 152 height 20
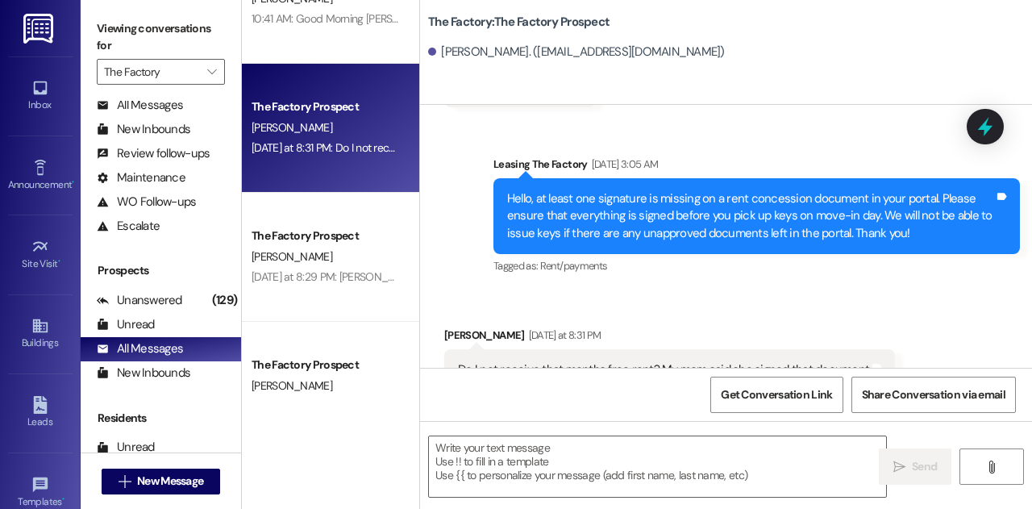
scroll to position [456, 0]
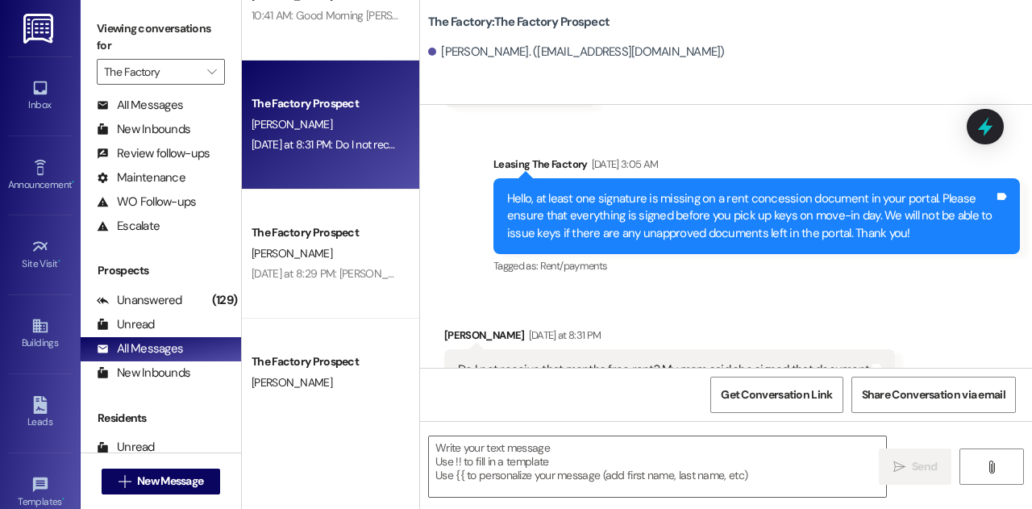
click at [356, 249] on div "J. Guzman" at bounding box center [326, 254] width 152 height 20
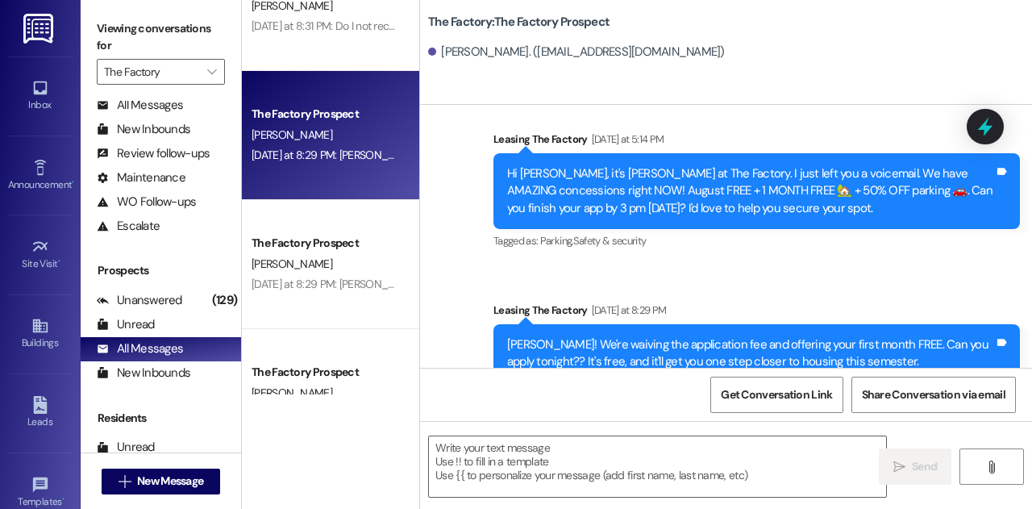
scroll to position [575, 0]
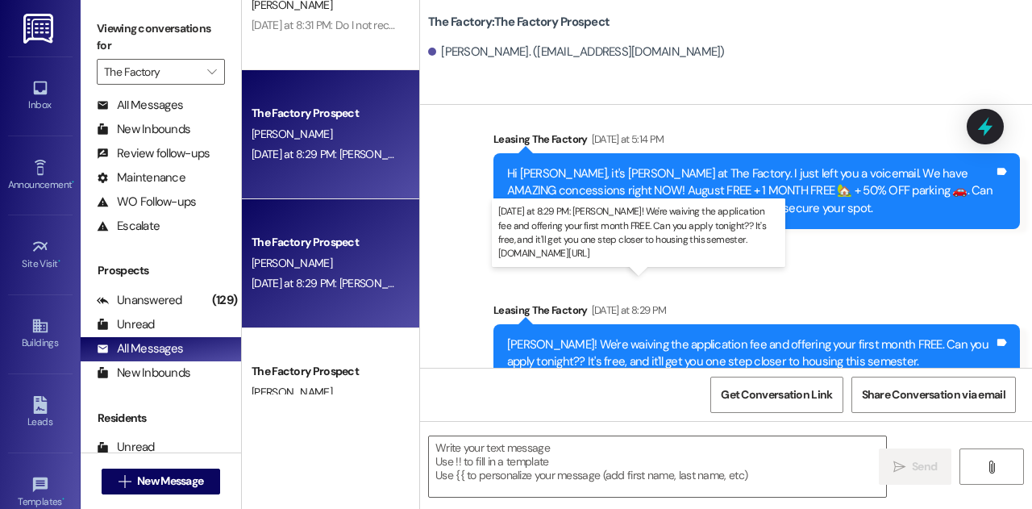
click at [319, 280] on div "Yesterday at 8:29 PM: Lucas! We're waiving the application fee and offering you…" at bounding box center [759, 283] width 1015 height 15
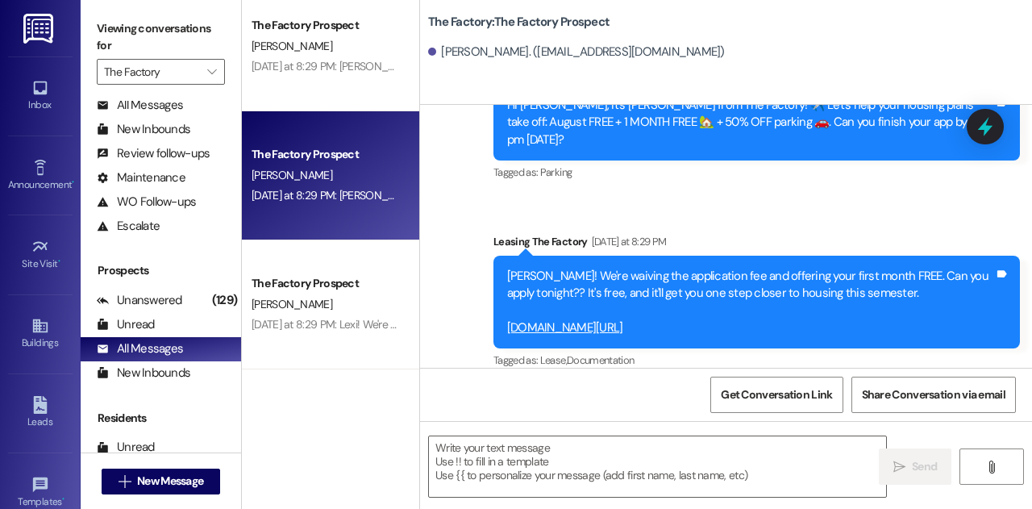
scroll to position [670, 0]
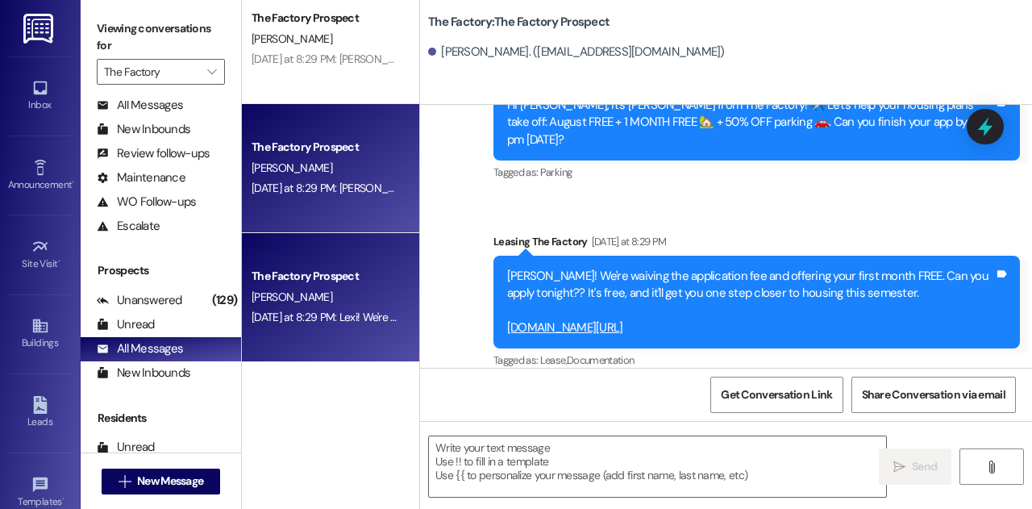
click at [325, 298] on div "L. Grover" at bounding box center [326, 297] width 152 height 20
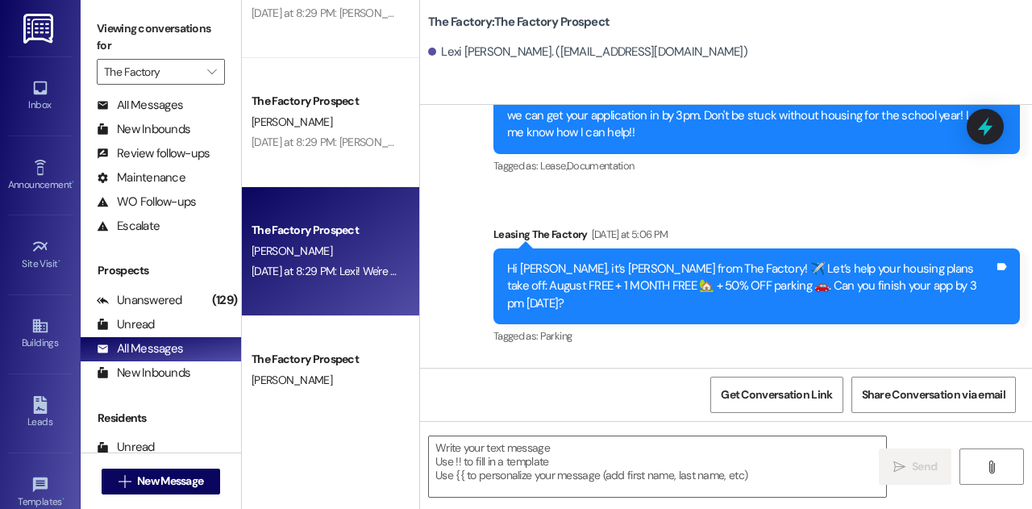
scroll to position [5189, 0]
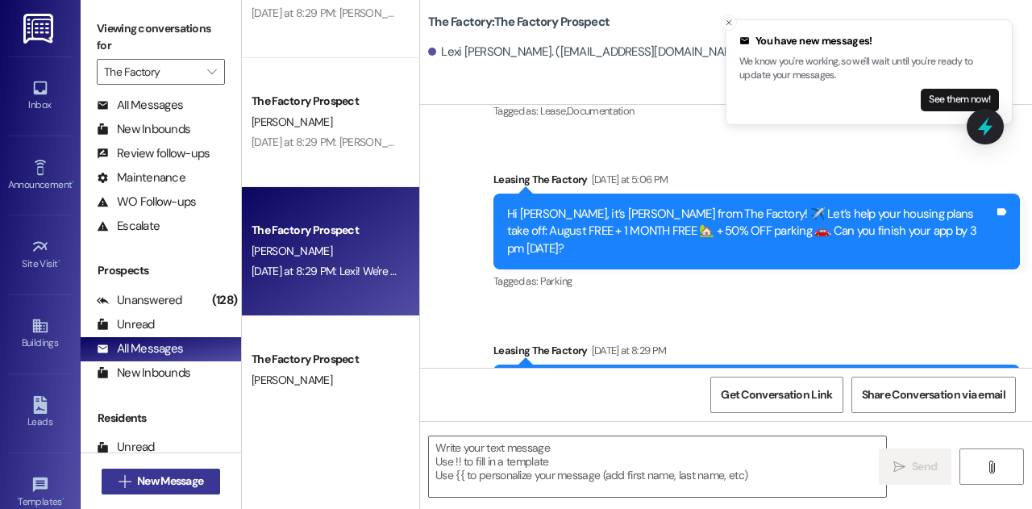
click at [194, 481] on span "New Message" at bounding box center [170, 481] width 66 height 17
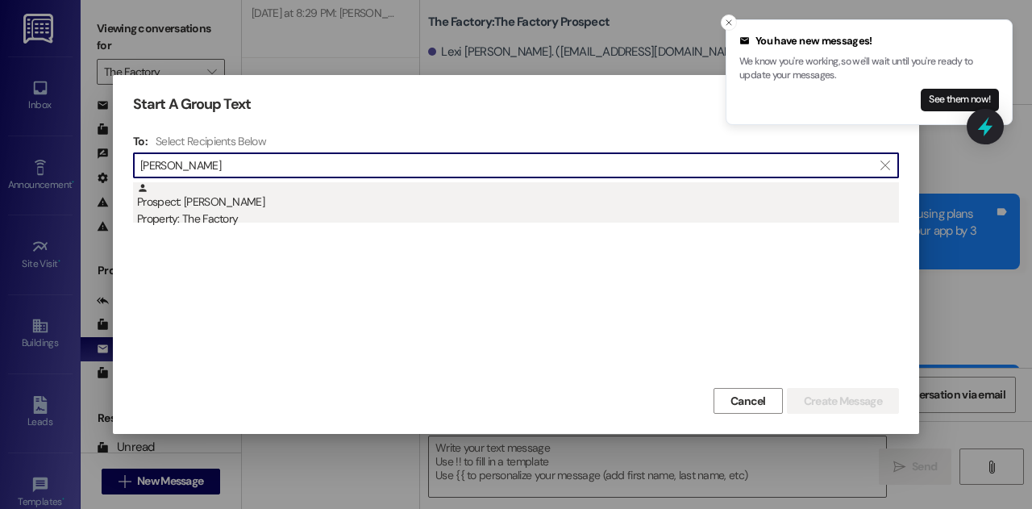
type input "ellerbe"
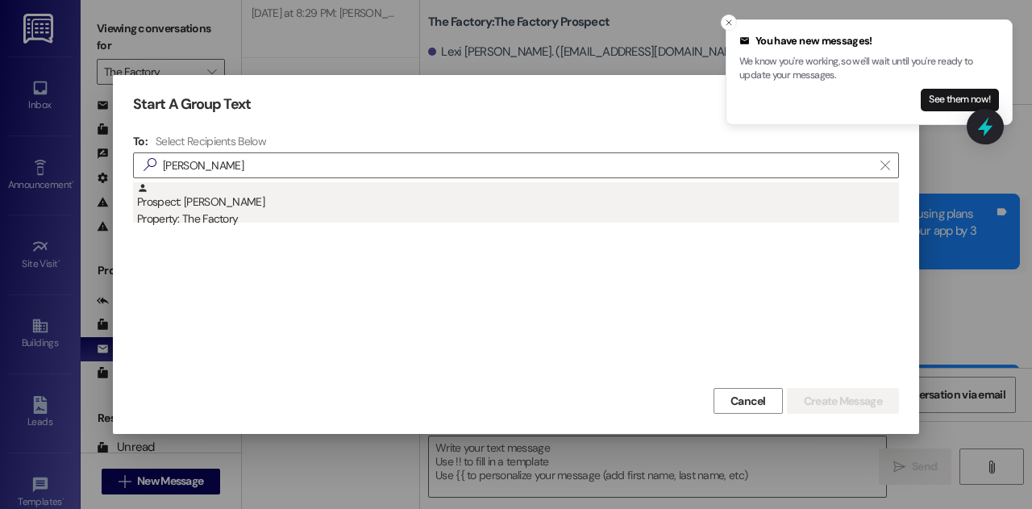
click at [252, 209] on div "Prospect: John Ellerbe Property: The Factory" at bounding box center [518, 205] width 762 height 46
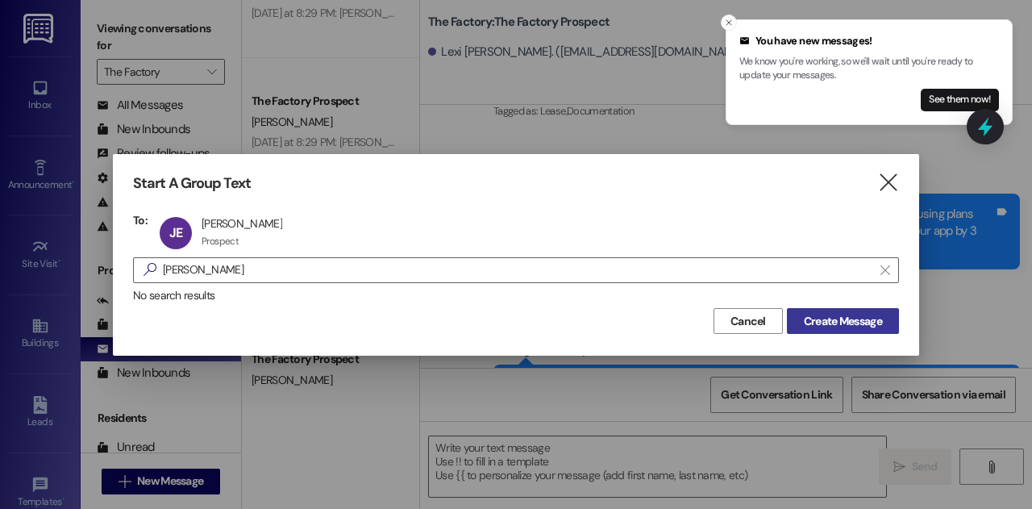
click at [818, 328] on span "Create Message" at bounding box center [843, 321] width 78 height 17
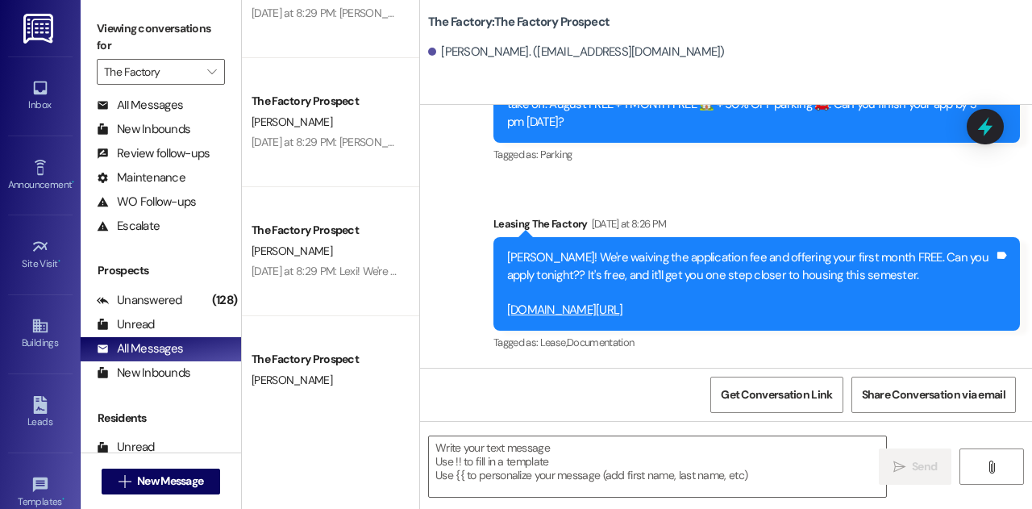
scroll to position [666, 0]
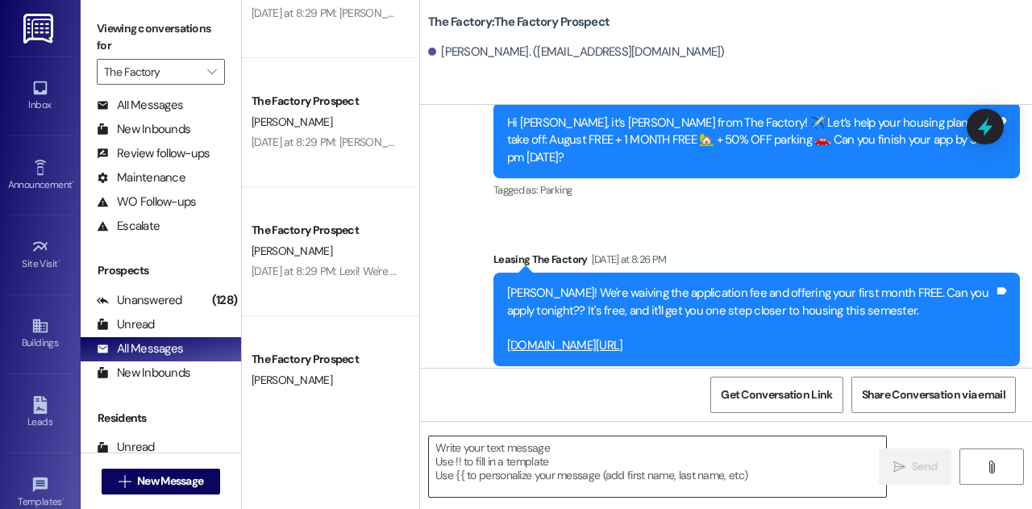
click at [632, 472] on textarea at bounding box center [657, 466] width 457 height 60
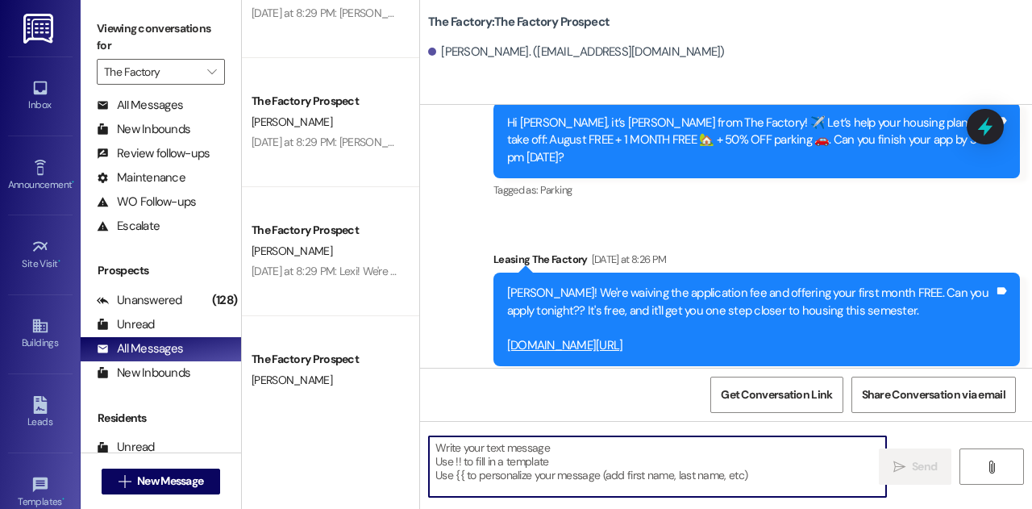
paste textarea "Hey John! LAST CALL! The Factory has just a few spaces left. Lock in your housi…"
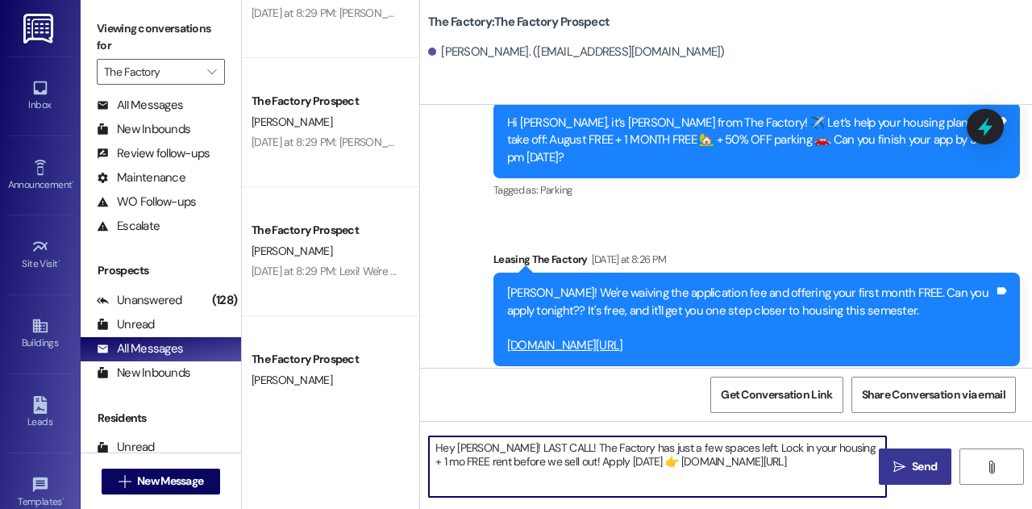
type textarea "Hey John! LAST CALL! The Factory has just a few spaces left. Lock in your housi…"
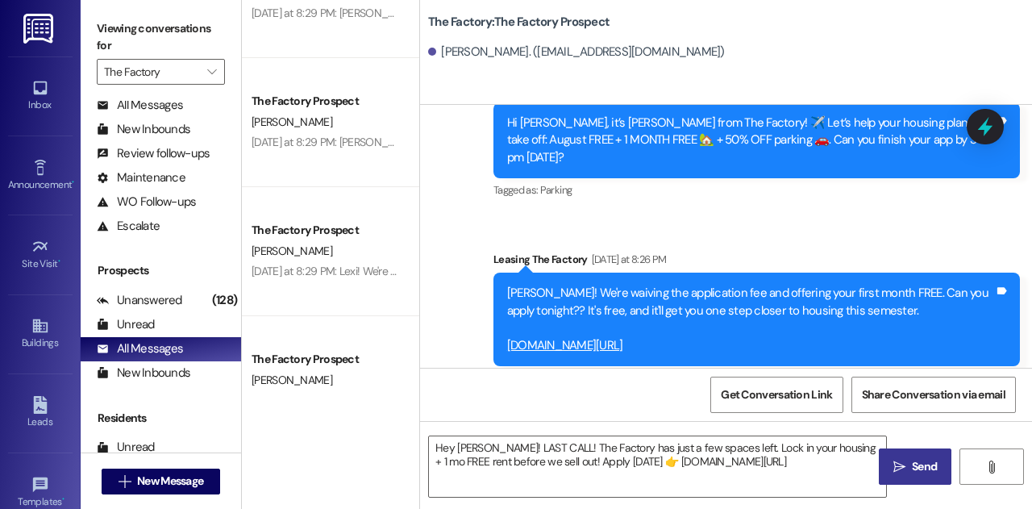
click at [914, 456] on button " Send" at bounding box center [915, 466] width 73 height 36
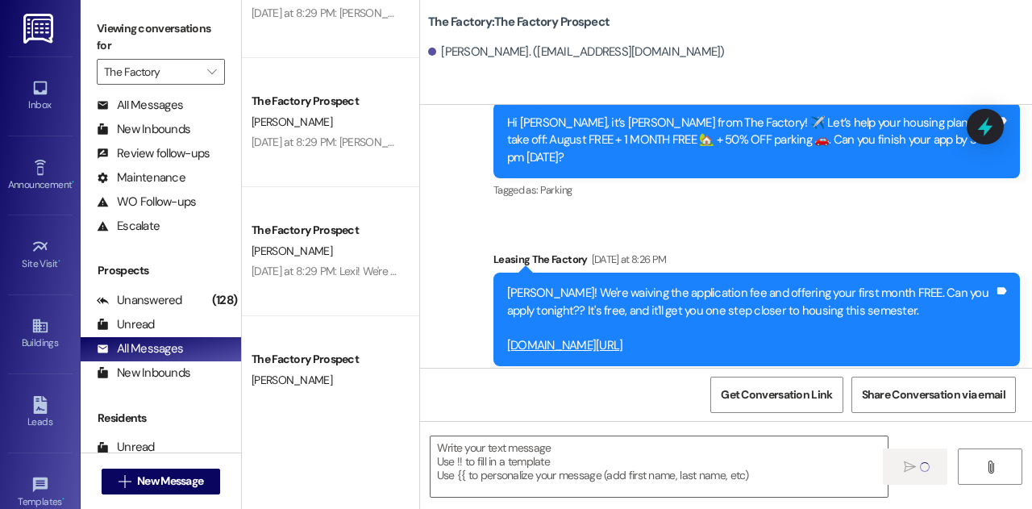
scroll to position [797, 0]
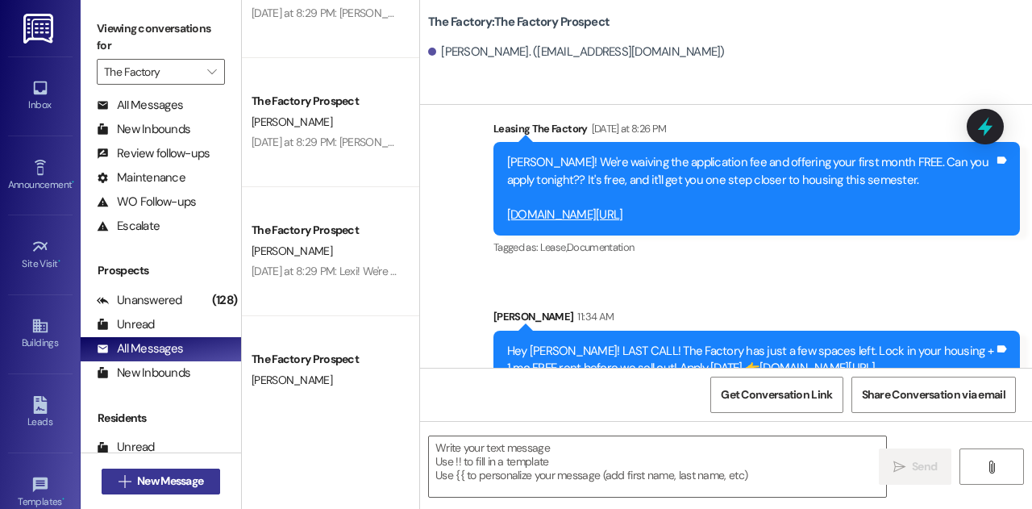
click at [160, 473] on span "New Message" at bounding box center [170, 481] width 66 height 17
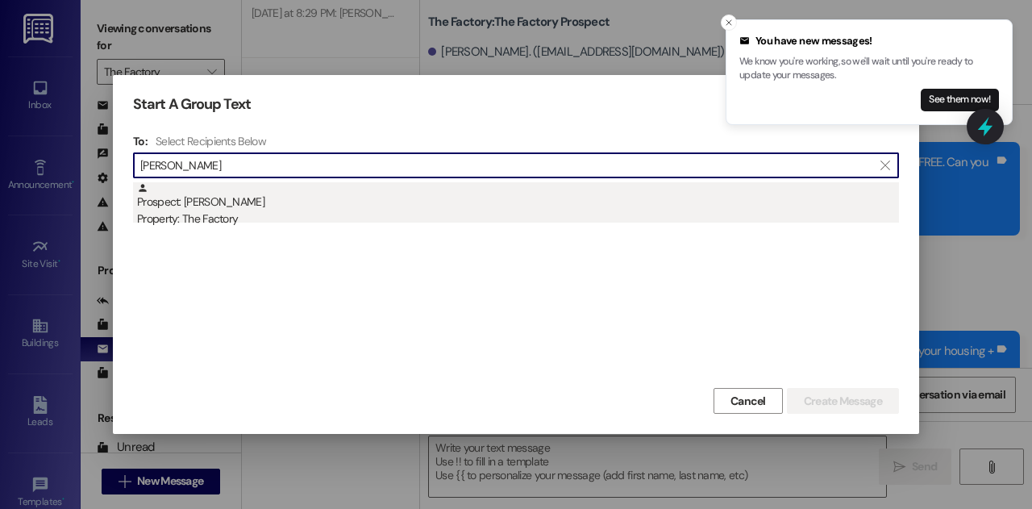
type input "Sawyer Wilson"
click at [276, 220] on div "Property: The Factory" at bounding box center [518, 218] width 762 height 17
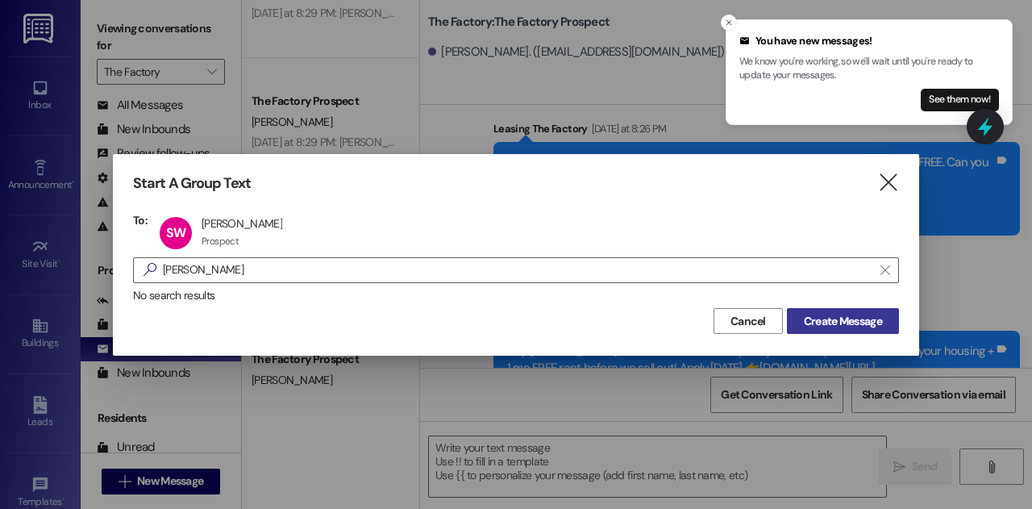
click at [855, 316] on span "Create Message" at bounding box center [843, 321] width 78 height 17
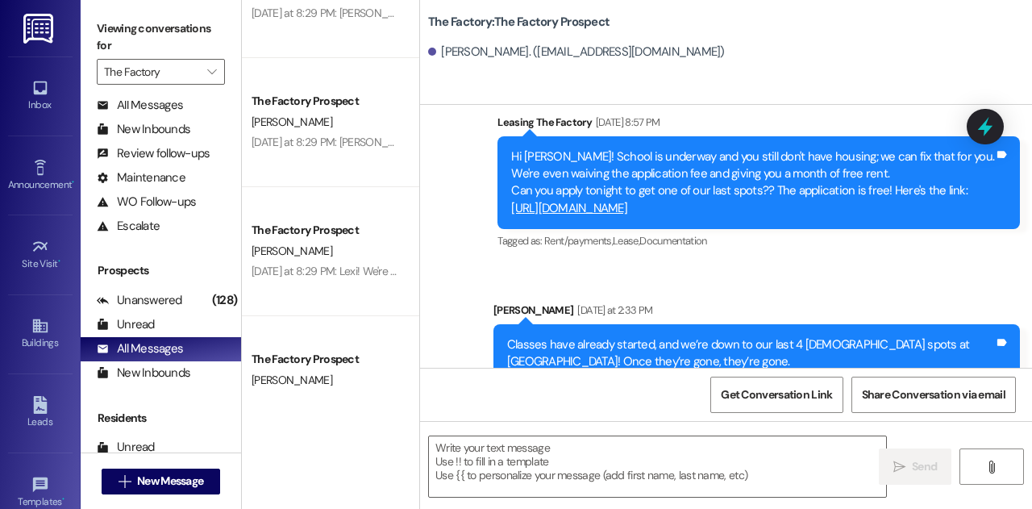
scroll to position [8320, 0]
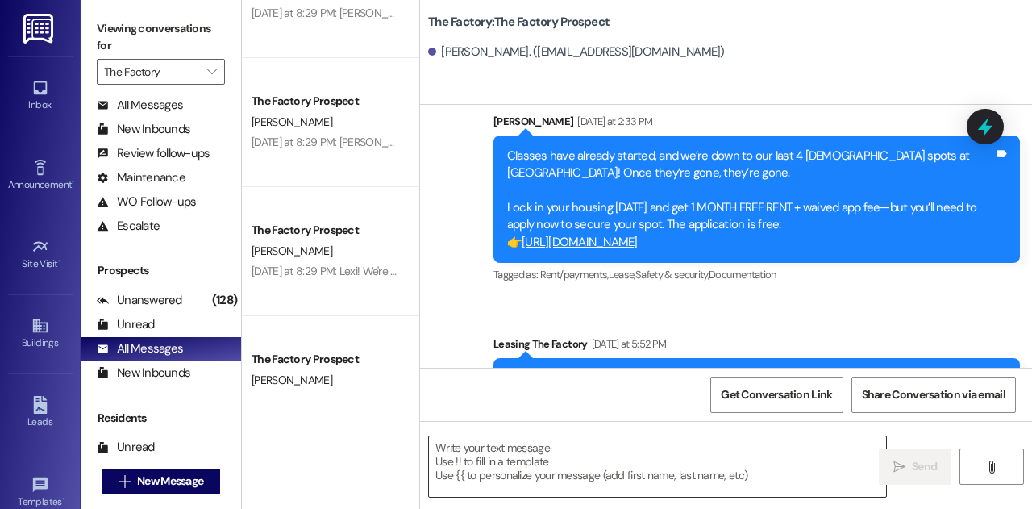
click at [598, 477] on textarea at bounding box center [657, 466] width 457 height 60
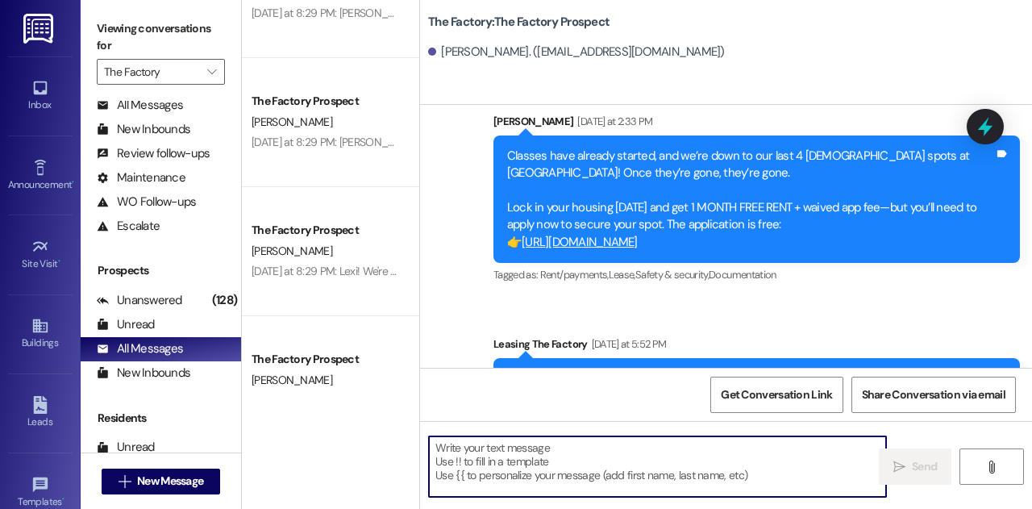
paste textarea "Hey Sawyer! Time’s almost up — The Factory has only a few spots left! Grab your…"
type textarea "Hey Sawyer! Time’s almost up — The Factory has only a few spots left! Grab your…"
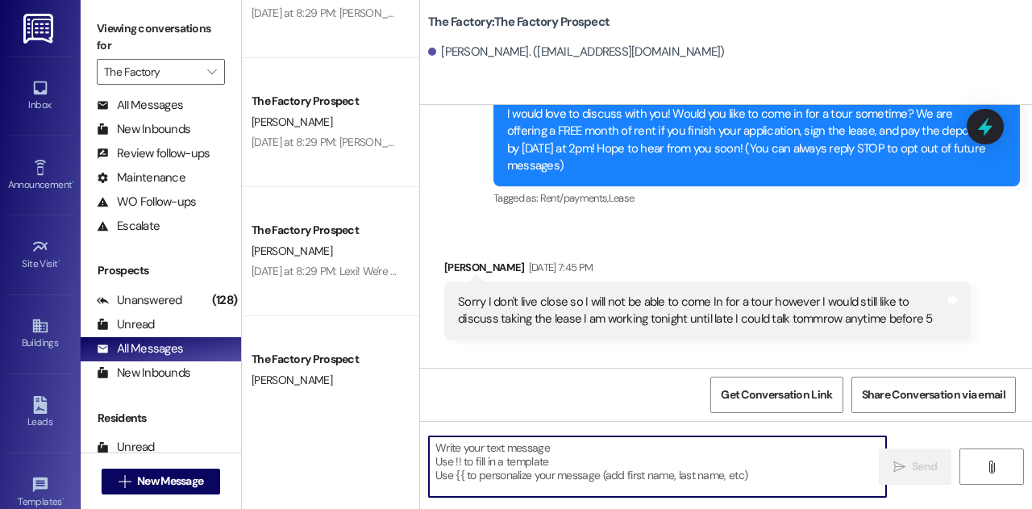
scroll to position [84, 0]
